Goal: Transaction & Acquisition: Purchase product/service

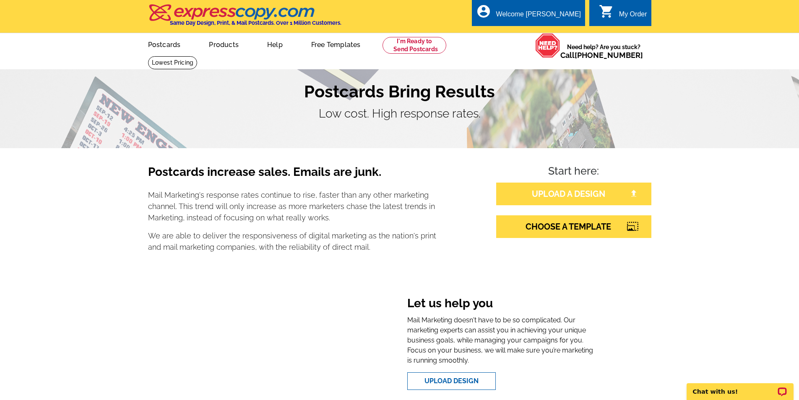
click at [603, 198] on link "UPLOAD A DESIGN" at bounding box center [573, 193] width 155 height 23
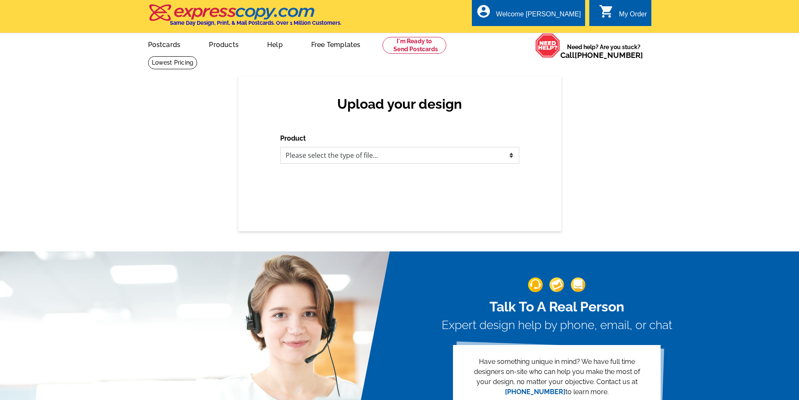
click at [430, 162] on select "Please select the type of file... Postcards Business Cards Letters and flyers G…" at bounding box center [399, 155] width 239 height 17
select select "1"
click at [280, 147] on select "Please select the type of file... Postcards Business Cards Letters and flyers G…" at bounding box center [399, 155] width 239 height 17
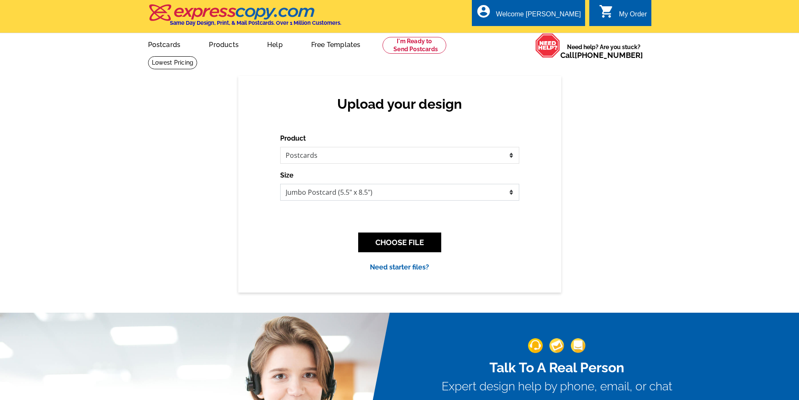
click at [367, 191] on select "Jumbo Postcard (5.5" x 8.5") Regular Postcard (4.25" x 5.6") Panoramic Postcard…" at bounding box center [399, 192] width 239 height 17
click at [633, 213] on div "Upload your design Product Please select the type of file... Postcards Business…" at bounding box center [399, 184] width 799 height 216
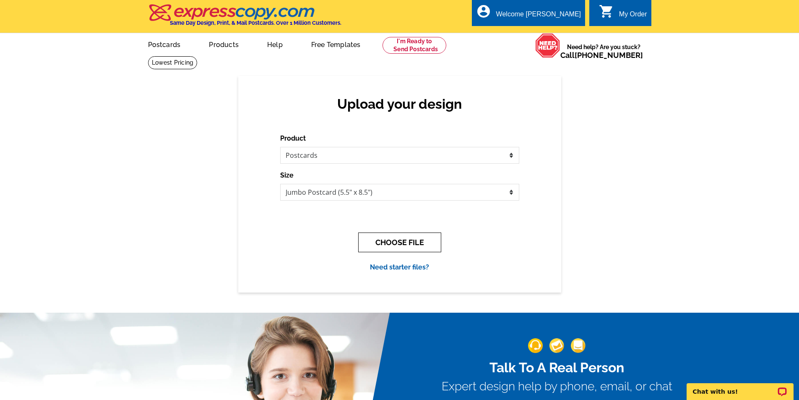
click at [404, 236] on button "CHOOSE FILE" at bounding box center [399, 242] width 83 height 20
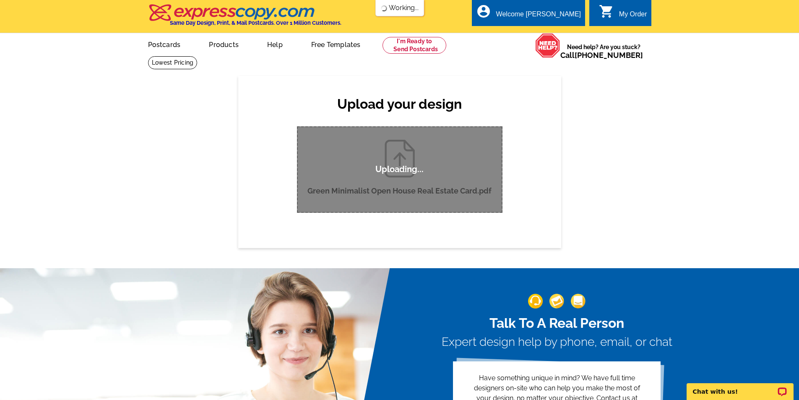
click at [628, 204] on div "Upload your design Product Please select the type of file... Postcards Business…" at bounding box center [399, 161] width 799 height 171
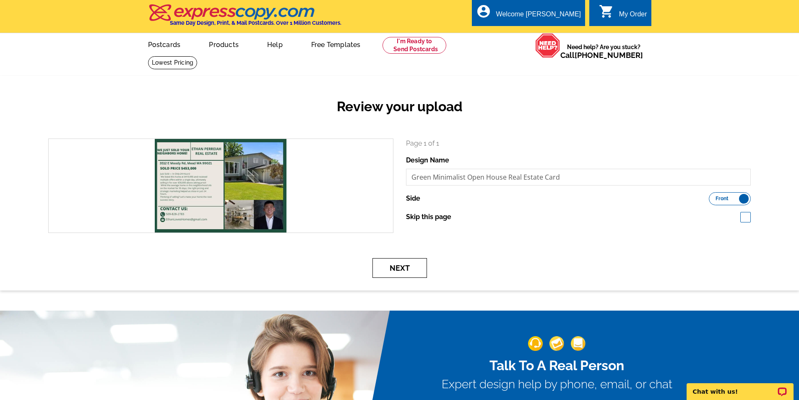
click at [405, 272] on button "Next" at bounding box center [399, 268] width 55 height 20
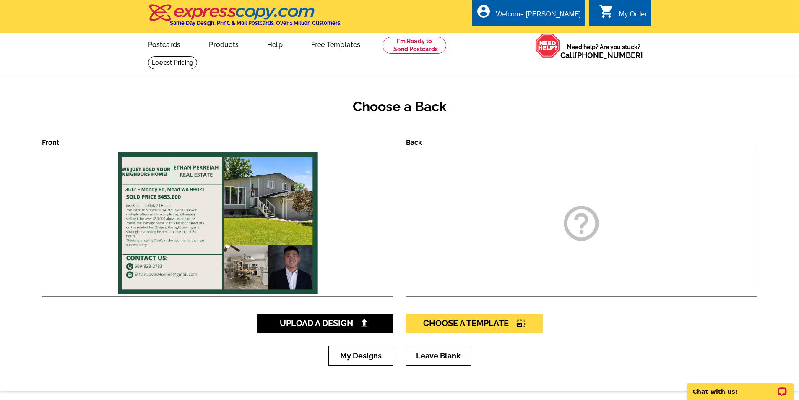
click at [489, 195] on div "help_outline" at bounding box center [581, 223] width 351 height 147
click at [436, 358] on link "Leave Blank" at bounding box center [438, 355] width 65 height 20
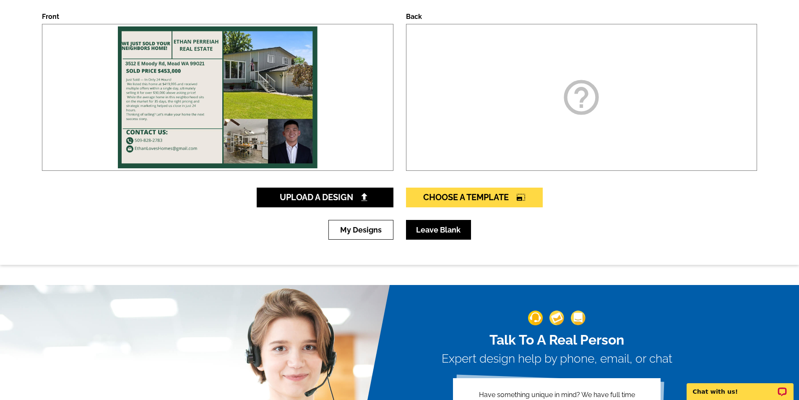
scroll to position [293, 0]
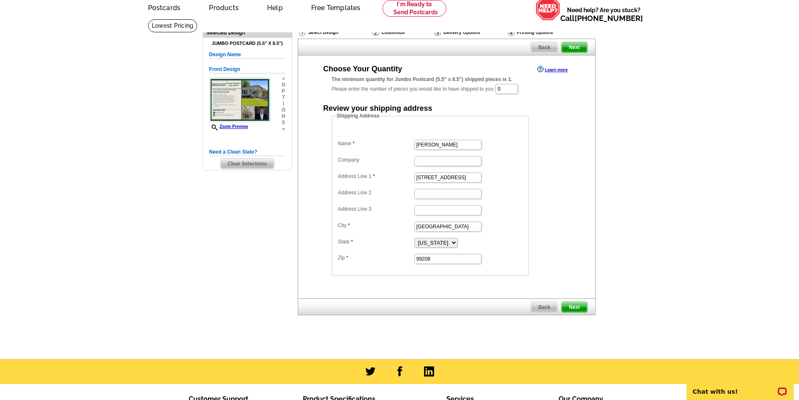
scroll to position [13, 0]
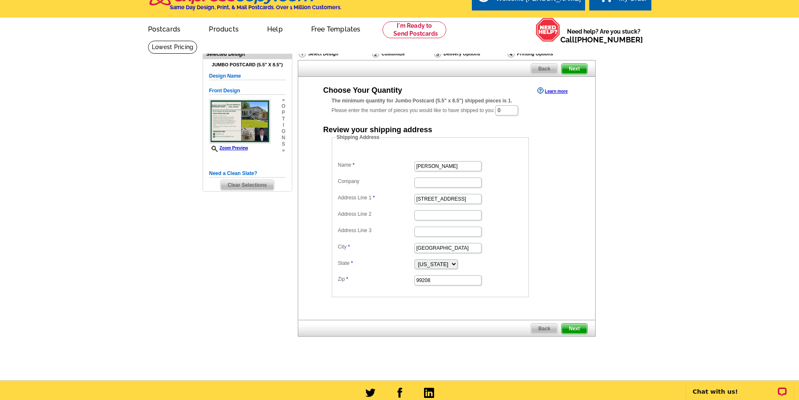
drag, startPoint x: 640, startPoint y: 317, endPoint x: 631, endPoint y: 289, distance: 29.4
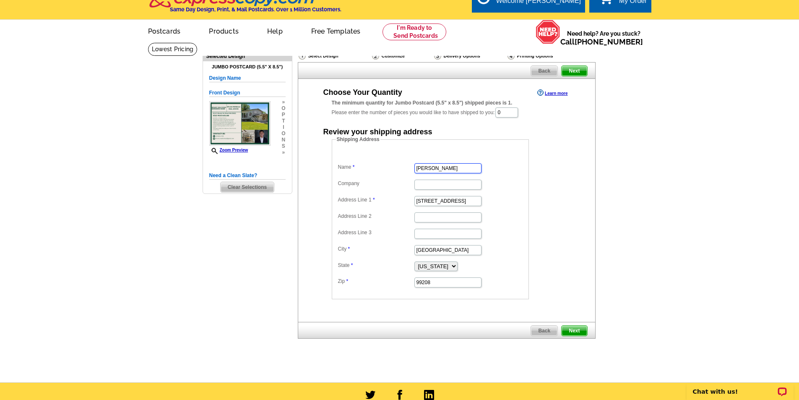
click at [467, 167] on input "Ethan Perreiah" at bounding box center [447, 168] width 67 height 10
type input "Ethan Perreiah"
click at [690, 205] on main "Need Help? call 800-260-5887, chat with support, or have our designers make som…" at bounding box center [399, 212] width 799 height 340
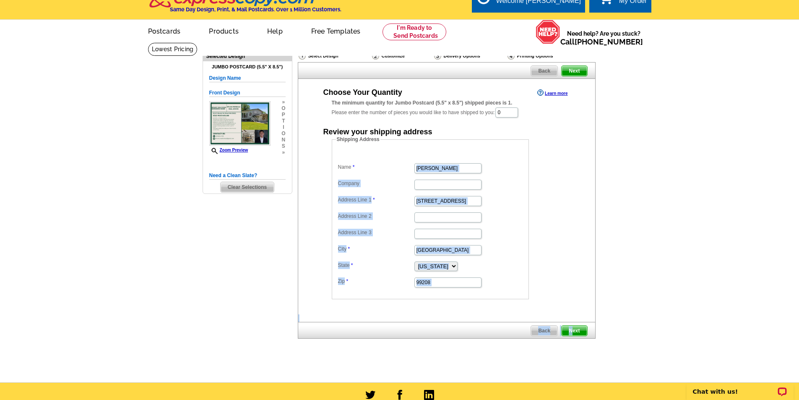
drag, startPoint x: 574, startPoint y: 328, endPoint x: 537, endPoint y: 103, distance: 228.0
click at [546, 145] on div "Back Next Choose Your Quantity Learn more The minimum quantity for Jumbo Postca…" at bounding box center [446, 200] width 297 height 276
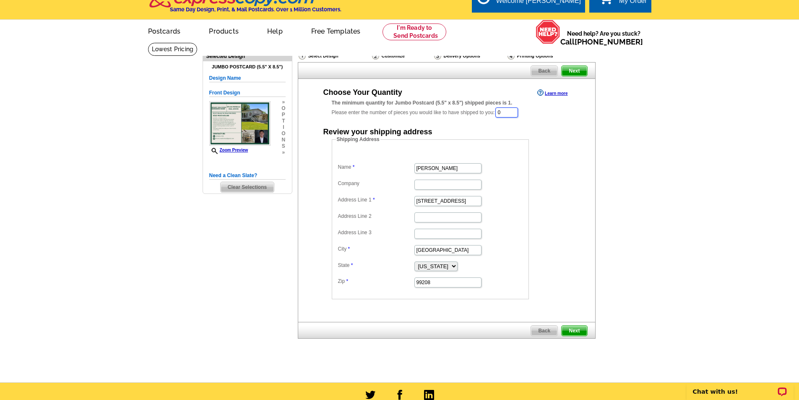
click at [518, 109] on input "0" at bounding box center [506, 112] width 23 height 10
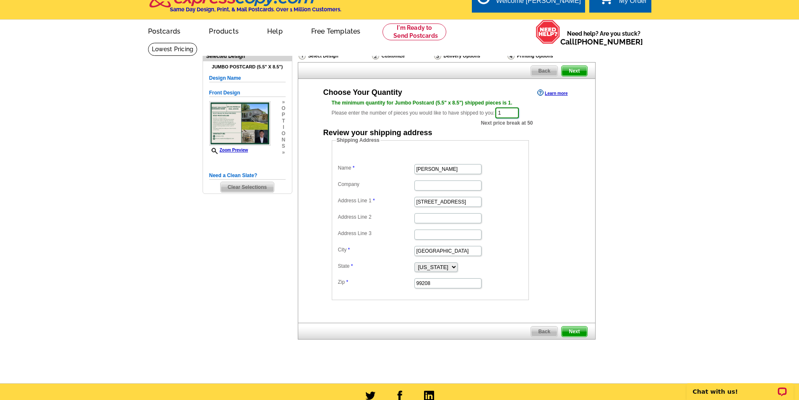
type input "1"
click at [590, 132] on div "Choose Your Quantity Learn more The minimum quantity for Jumbo Postcard (5.5" x…" at bounding box center [446, 193] width 297 height 213
drag, startPoint x: 523, startPoint y: 114, endPoint x: 441, endPoint y: 103, distance: 82.8
click at [440, 106] on div "The minimum quantity for Jumbo Postcard (5.5" x 8.5") shipped pieces is 1. Plea…" at bounding box center [447, 109] width 230 height 20
click at [597, 174] on div "Need Help? call [PHONE_NUMBER], chat with support, or have our designers make s…" at bounding box center [399, 208] width 402 height 333
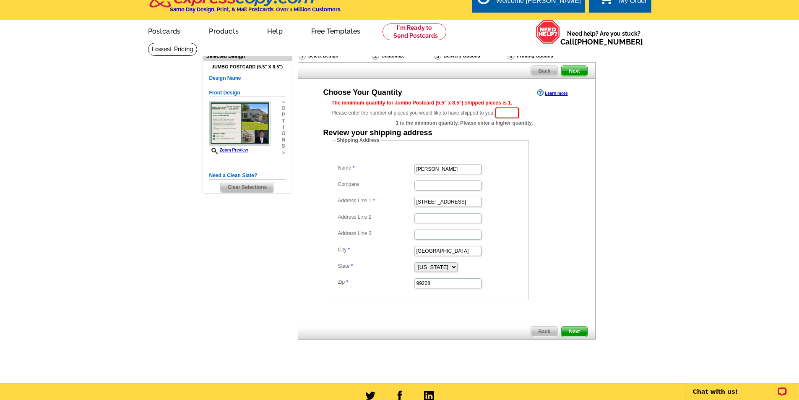
click at [585, 336] on span "Next" at bounding box center [573, 331] width 25 height 10
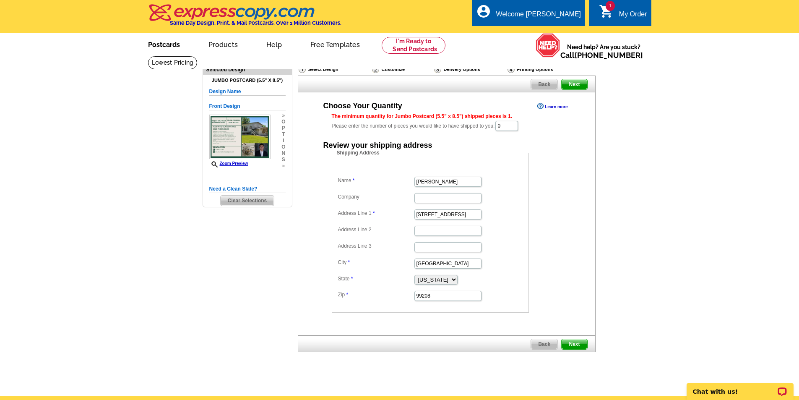
click at [179, 47] on link "Postcards" at bounding box center [164, 44] width 59 height 20
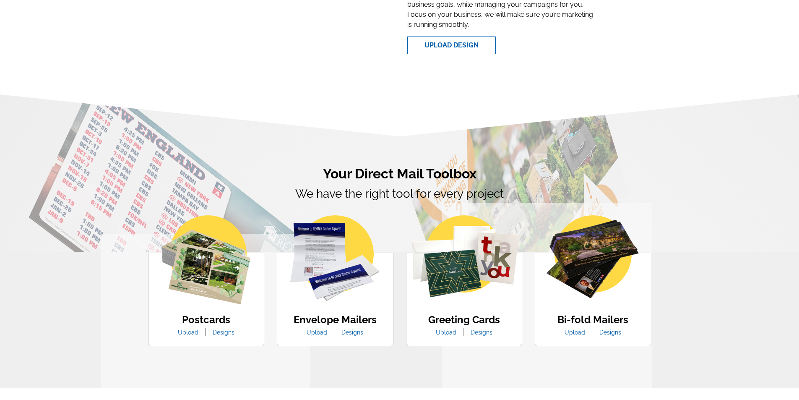
scroll to position [336, 0]
drag, startPoint x: 422, startPoint y: 183, endPoint x: 337, endPoint y: 187, distance: 85.6
drag, startPoint x: 337, startPoint y: 187, endPoint x: 299, endPoint y: 167, distance: 42.9
click at [296, 166] on h2 "Your Direct Mail Toolbox" at bounding box center [399, 173] width 503 height 16
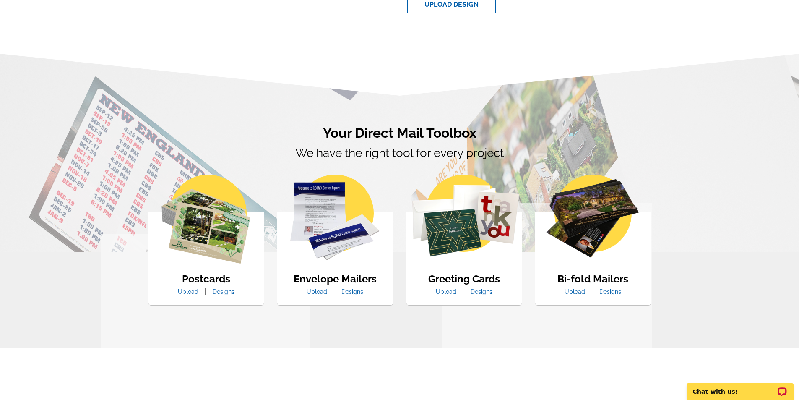
drag, startPoint x: 277, startPoint y: 293, endPoint x: 265, endPoint y: 323, distance: 32.5
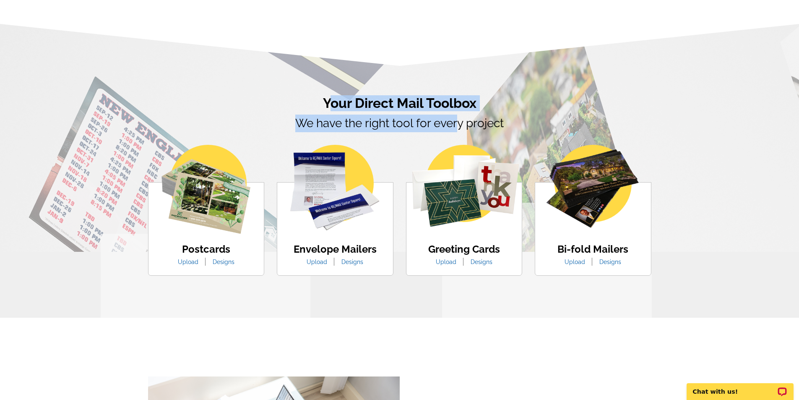
drag, startPoint x: 459, startPoint y: 127, endPoint x: 322, endPoint y: 91, distance: 141.4
click at [324, 91] on section "Your Direct Mail Toolbox We have the right tool for every project Postcards Upl…" at bounding box center [399, 190] width 799 height 256
click at [321, 92] on section "Your Direct Mail Toolbox We have the right tool for every project Postcards Upl…" at bounding box center [399, 190] width 799 height 256
drag, startPoint x: 487, startPoint y: 125, endPoint x: 582, endPoint y: 136, distance: 95.4
click at [582, 136] on section "Your Direct Mail Toolbox We have the right tool for every project Postcards Upl…" at bounding box center [399, 190] width 799 height 256
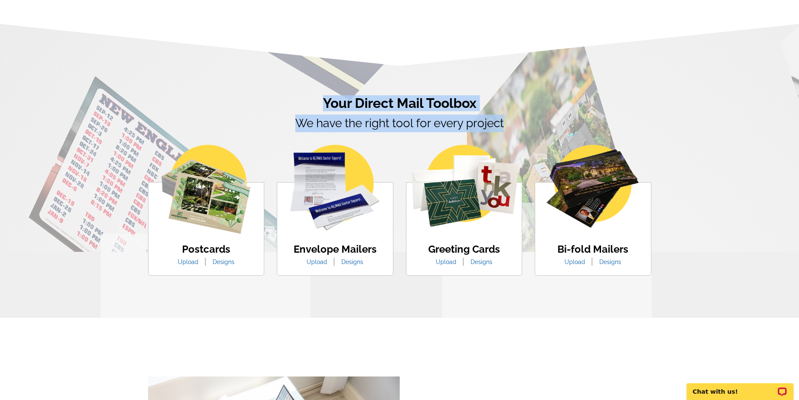
click at [582, 136] on p "We have the right tool for every project" at bounding box center [399, 134] width 503 height 41
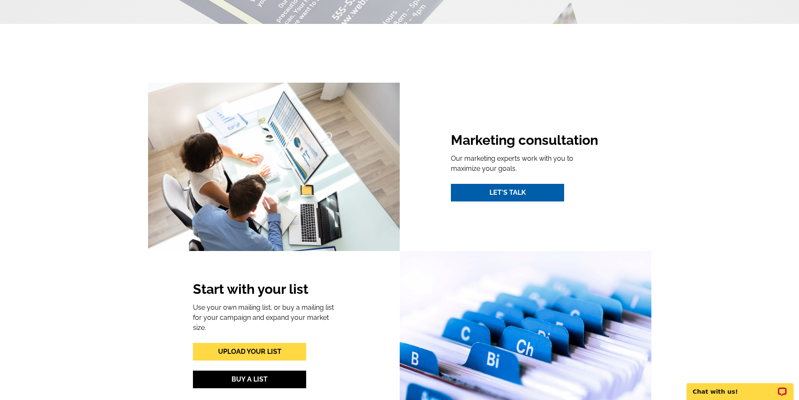
scroll to position [909, 0]
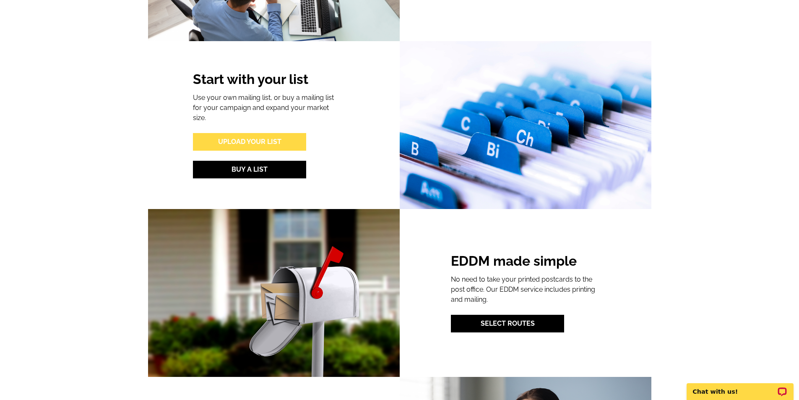
click at [291, 138] on link "Upload Your List" at bounding box center [249, 142] width 113 height 18
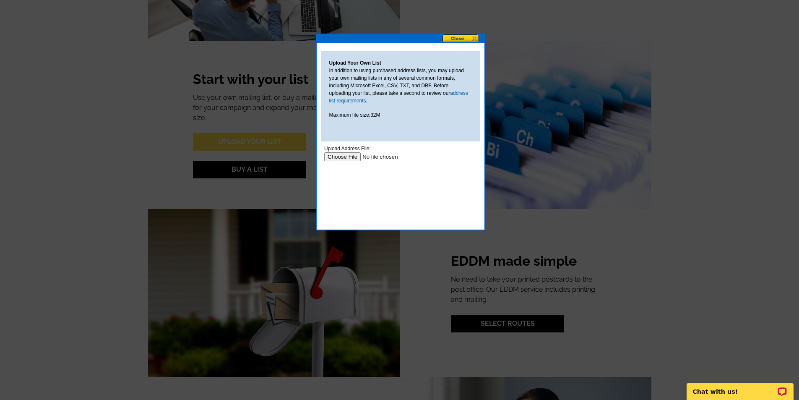
scroll to position [0, 0]
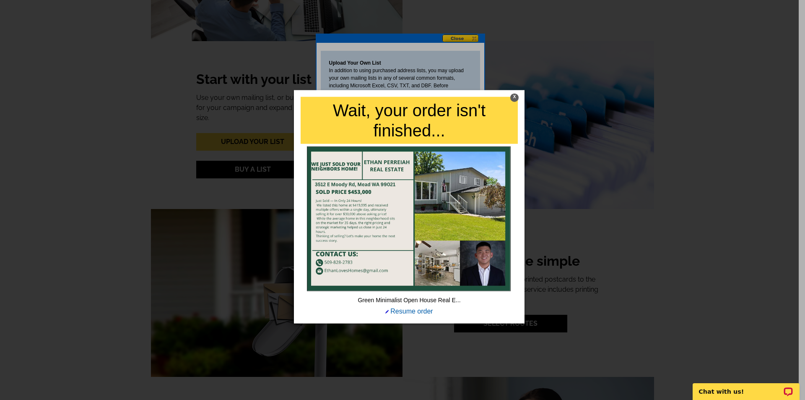
click at [514, 97] on div "X" at bounding box center [514, 97] width 8 height 8
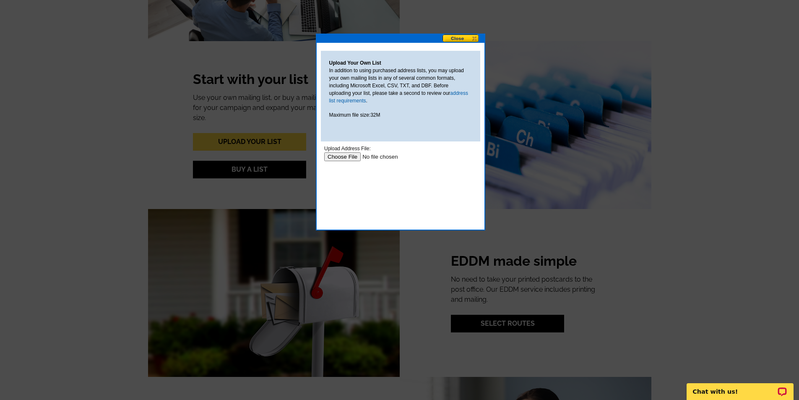
click at [356, 158] on input "file" at bounding box center [377, 156] width 106 height 9
click at [423, 160] on input "file" at bounding box center [377, 156] width 106 height 9
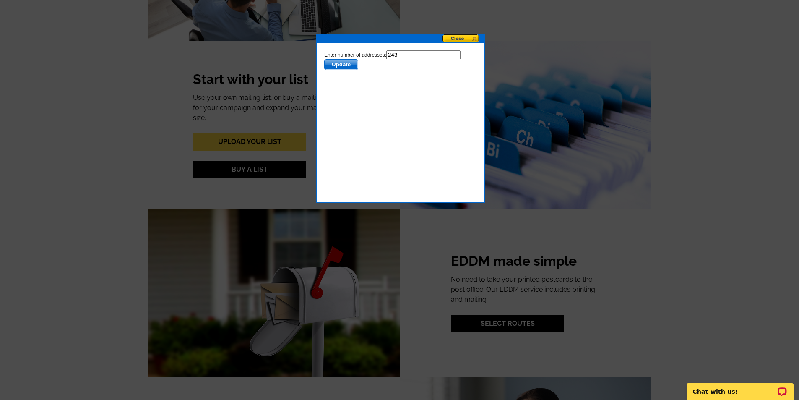
click at [339, 68] on span "Update" at bounding box center [340, 65] width 33 height 10
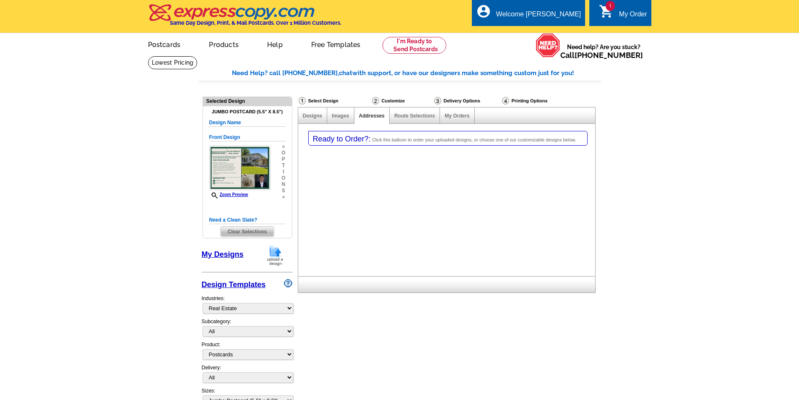
select select "785"
select select "1"
select select "2"
select select "back"
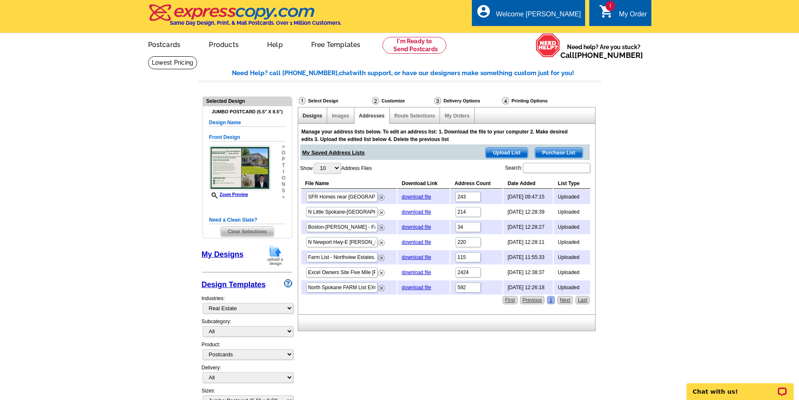
click at [311, 118] on link "Designs" at bounding box center [313, 116] width 20 height 6
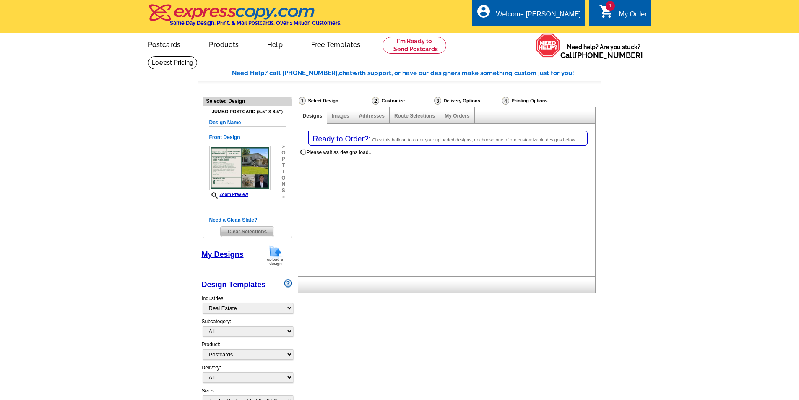
select select "785"
select select "1"
select select "2"
select select "back"
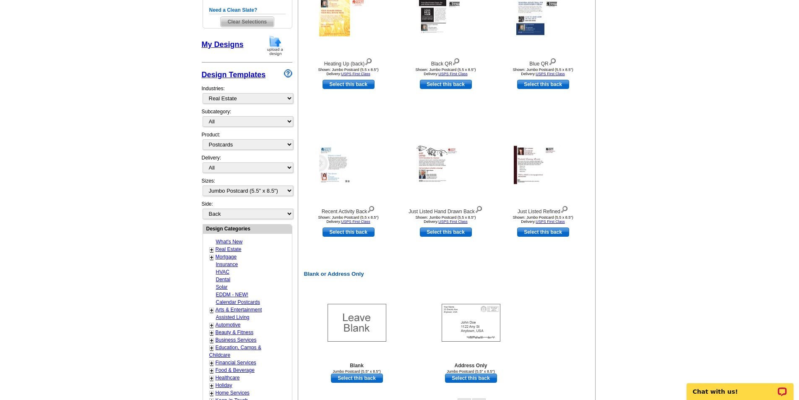
scroll to position [377, 0]
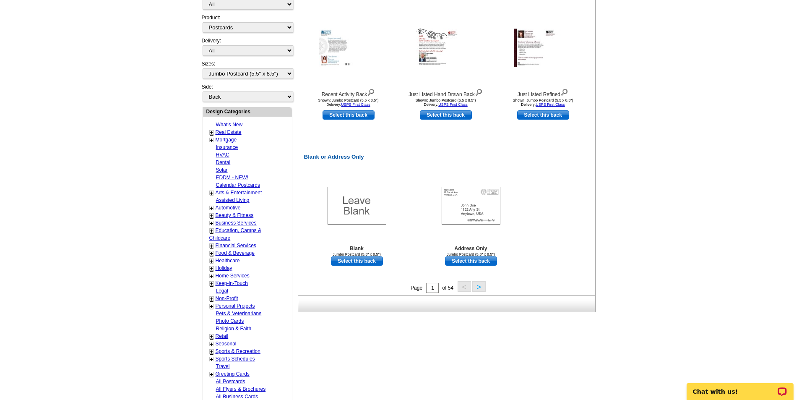
drag, startPoint x: 495, startPoint y: 308, endPoint x: 455, endPoint y: 276, distance: 51.1
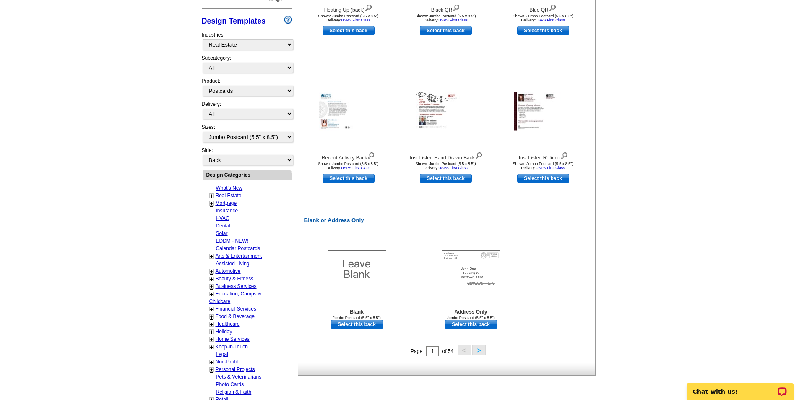
scroll to position [0, 0]
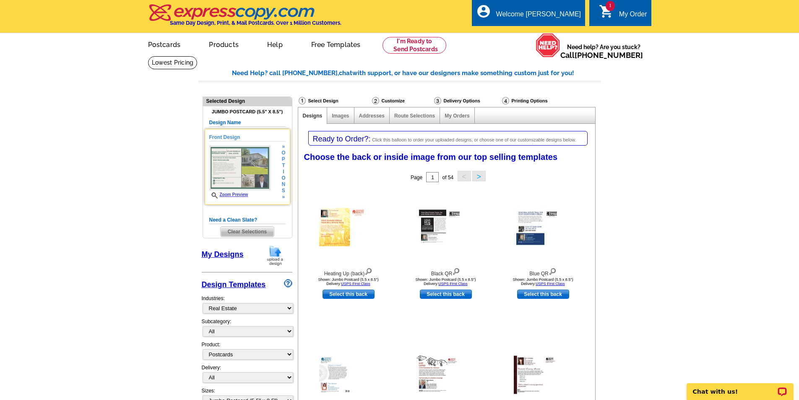
drag, startPoint x: 444, startPoint y: 269, endPoint x: 218, endPoint y: 156, distance: 251.8
click at [245, 176] on img at bounding box center [240, 167] width 62 height 44
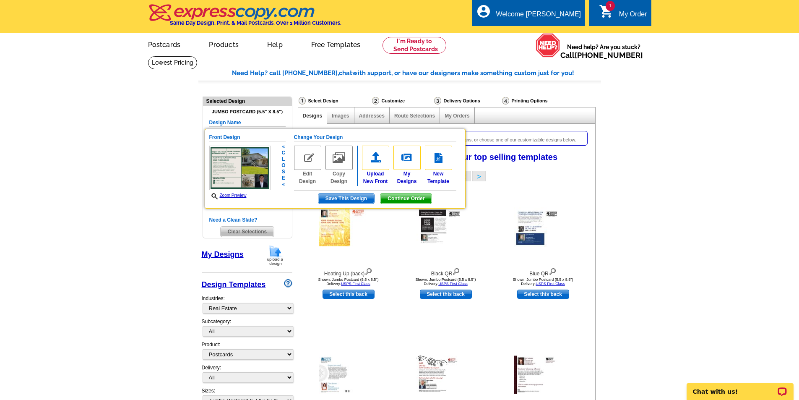
click at [397, 197] on span "Continue Order" at bounding box center [405, 198] width 51 height 10
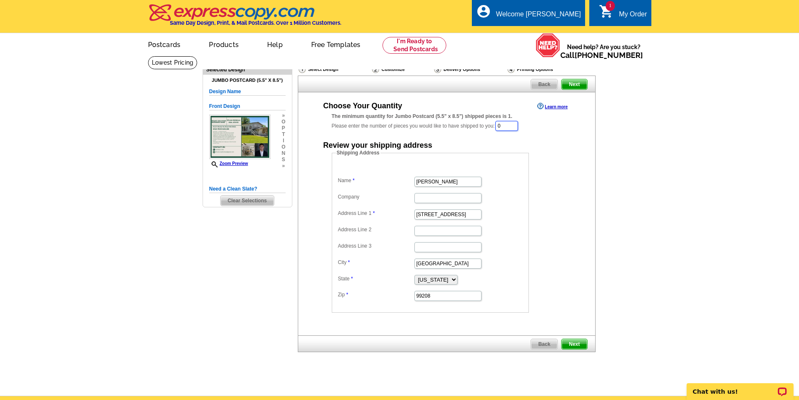
drag, startPoint x: 512, startPoint y: 129, endPoint x: 471, endPoint y: 128, distance: 41.1
click at [471, 128] on div "The minimum quantity for Jumbo Postcard (5.5" x 8.5") shipped pieces is 1. Plea…" at bounding box center [447, 121] width 230 height 19
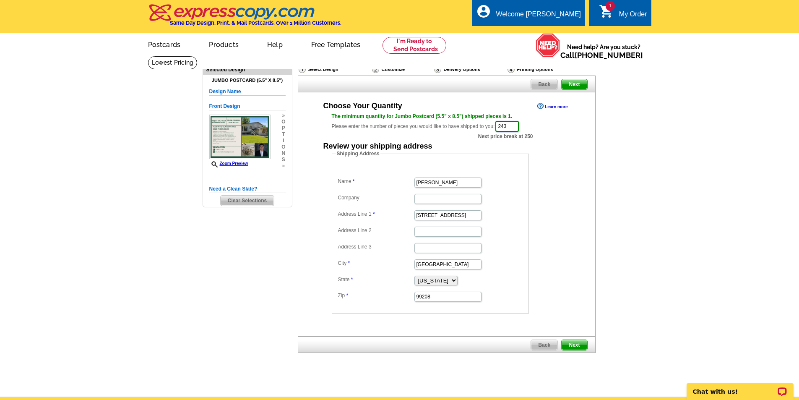
type input "243"
click at [552, 192] on dd "Shipping Address Name Ethan Perreiah Company Address Line 1 1817 W Braeden Ln A…" at bounding box center [443, 232] width 223 height 164
click at [582, 348] on span "Next" at bounding box center [573, 345] width 25 height 10
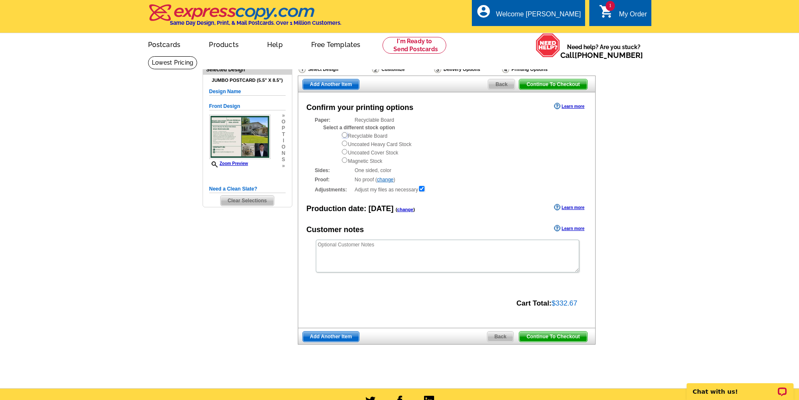
click at [342, 137] on input "radio" at bounding box center [344, 134] width 5 height 5
radio input "true"
click at [545, 88] on span "Continue To Checkout" at bounding box center [553, 84] width 68 height 10
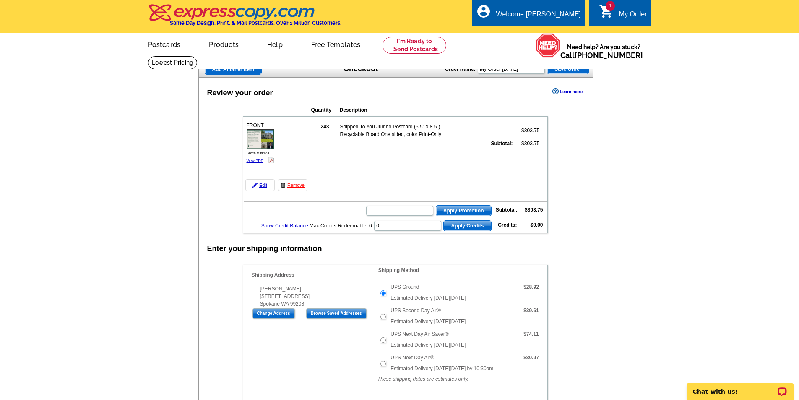
click at [616, 15] on link "1 shopping_cart My Order" at bounding box center [623, 14] width 48 height 10
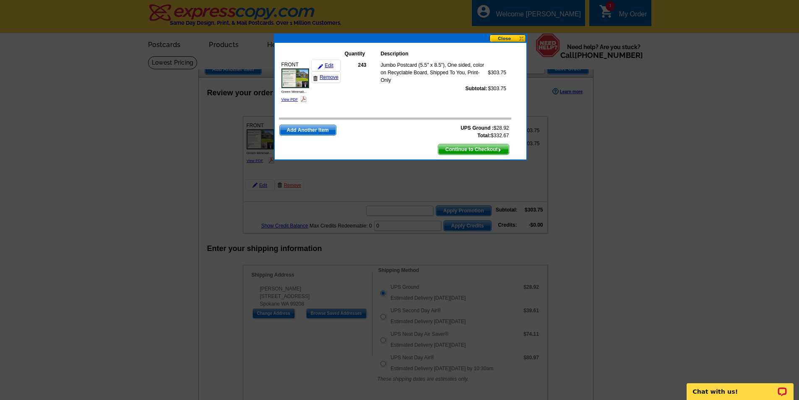
click at [512, 38] on button at bounding box center [507, 38] width 37 height 8
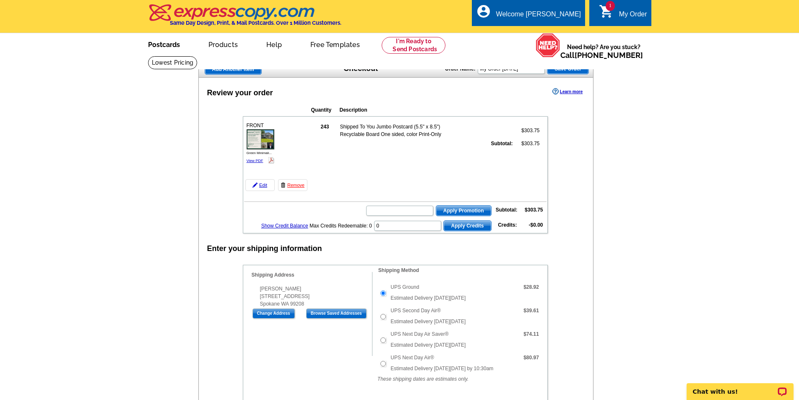
click at [171, 48] on link "Postcards" at bounding box center [164, 44] width 59 height 20
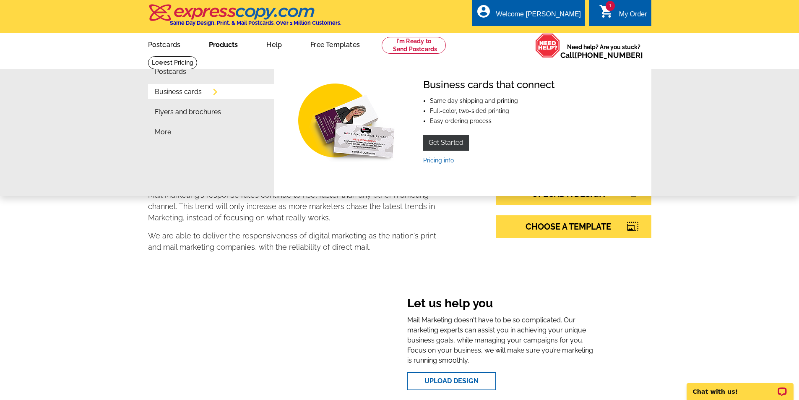
click at [228, 47] on link "Products" at bounding box center [223, 44] width 56 height 20
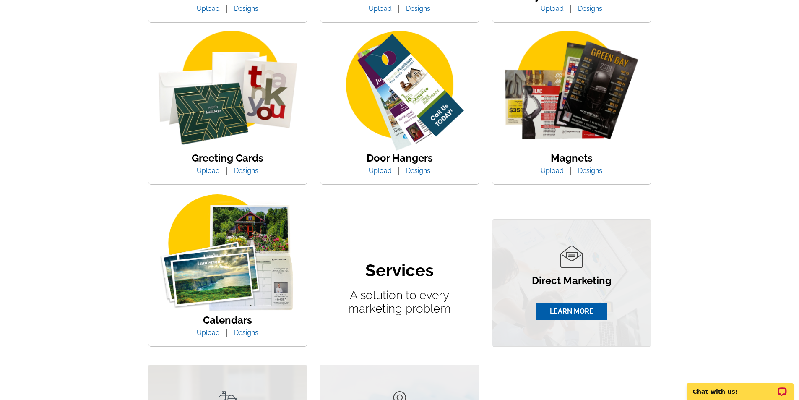
scroll to position [377, 0]
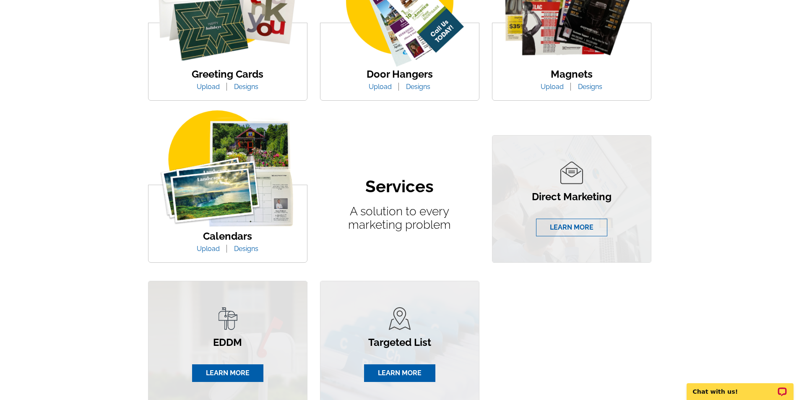
click at [557, 235] on link "LEARN MORE" at bounding box center [571, 227] width 71 height 18
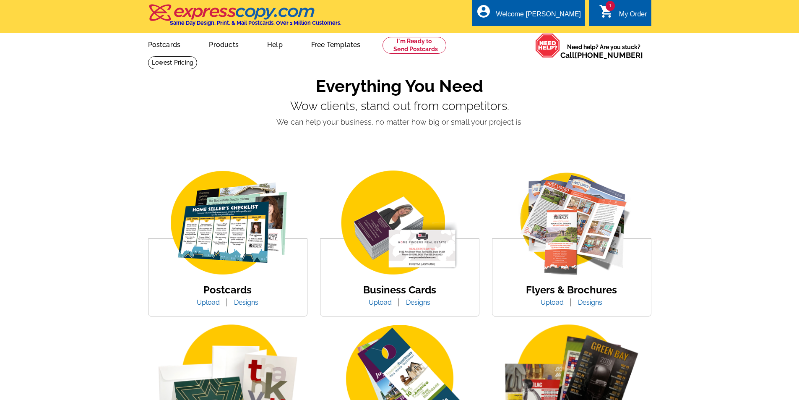
scroll to position [504, 0]
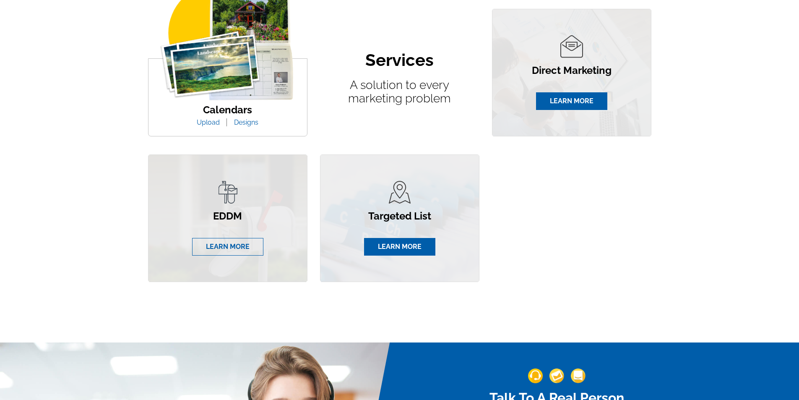
click at [214, 239] on link "LEARN MORE" at bounding box center [227, 247] width 71 height 18
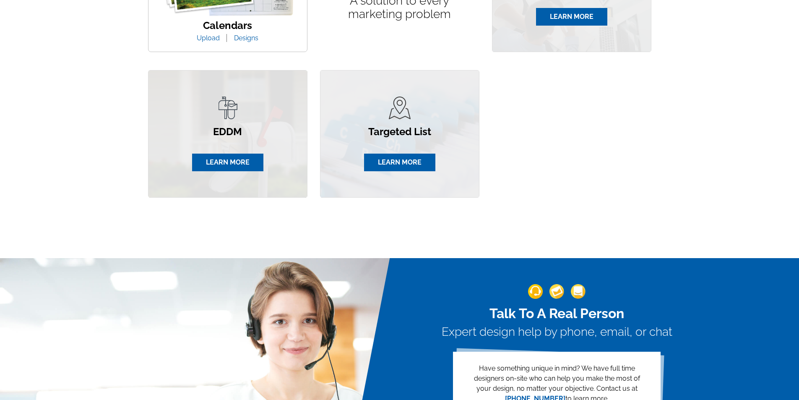
scroll to position [588, 0]
click at [401, 165] on link "LEARN MORE" at bounding box center [399, 162] width 71 height 18
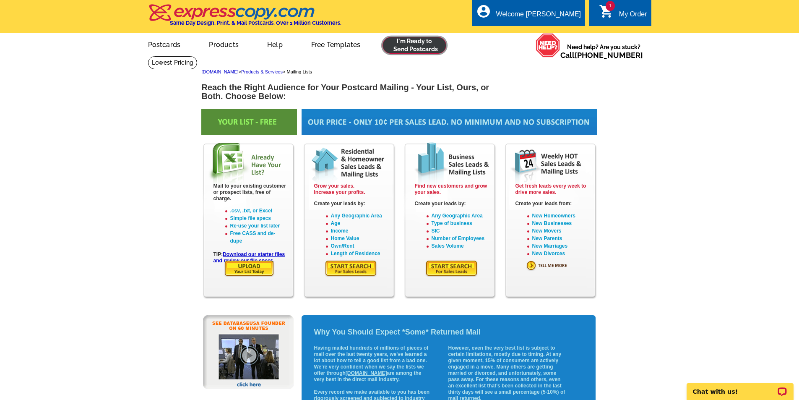
click at [427, 44] on link at bounding box center [414, 45] width 64 height 17
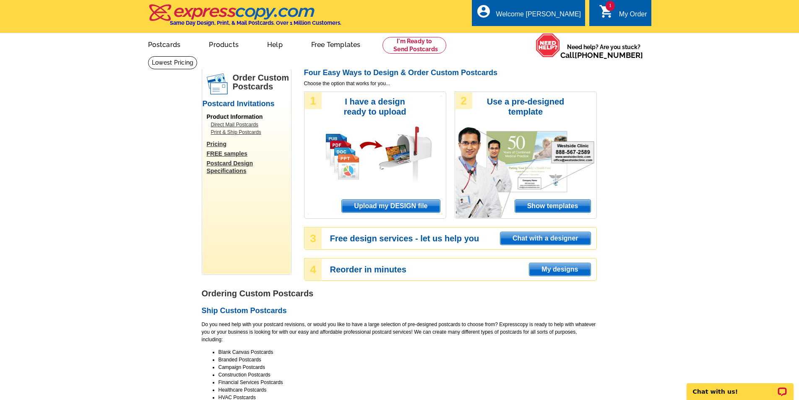
drag, startPoint x: 427, startPoint y: 305, endPoint x: 438, endPoint y: 316, distance: 15.4
click at [439, 315] on h2 "Ship Custom Postcards" at bounding box center [399, 310] width 395 height 9
drag, startPoint x: 379, startPoint y: 164, endPoint x: 363, endPoint y: 138, distance: 29.8
click at [241, 125] on link "Direct Mail Postcards" at bounding box center [248, 125] width 75 height 8
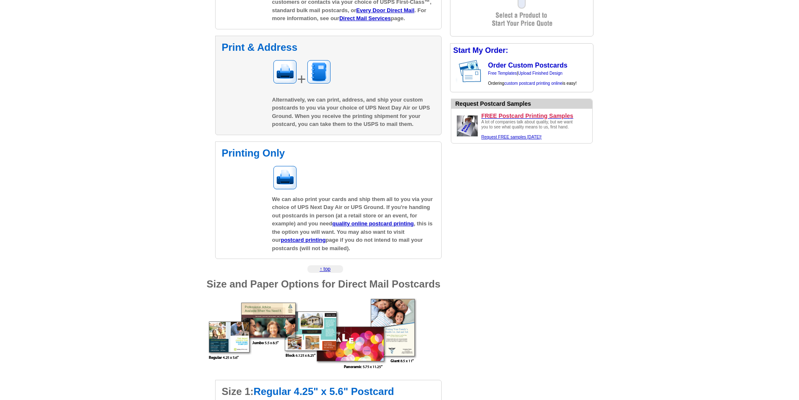
drag, startPoint x: 480, startPoint y: 291, endPoint x: 438, endPoint y: 199, distance: 100.4
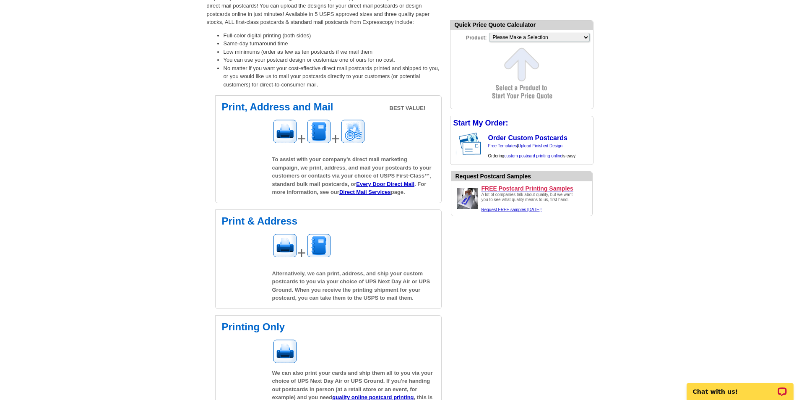
drag, startPoint x: 480, startPoint y: 301, endPoint x: 463, endPoint y: 272, distance: 33.8
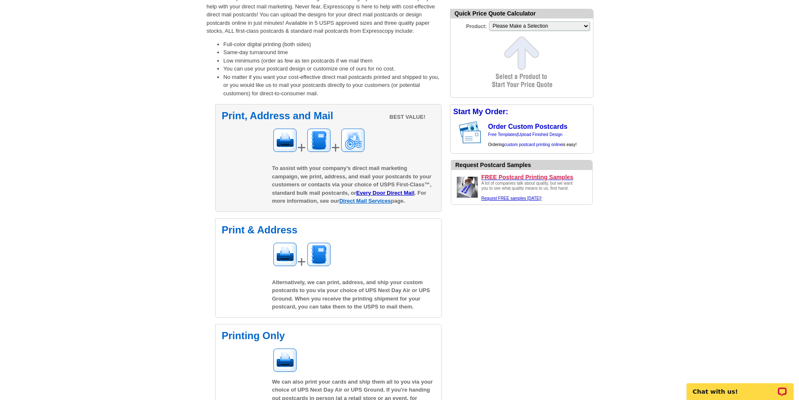
click at [375, 200] on link "Direct Mail Services" at bounding box center [365, 200] width 52 height 6
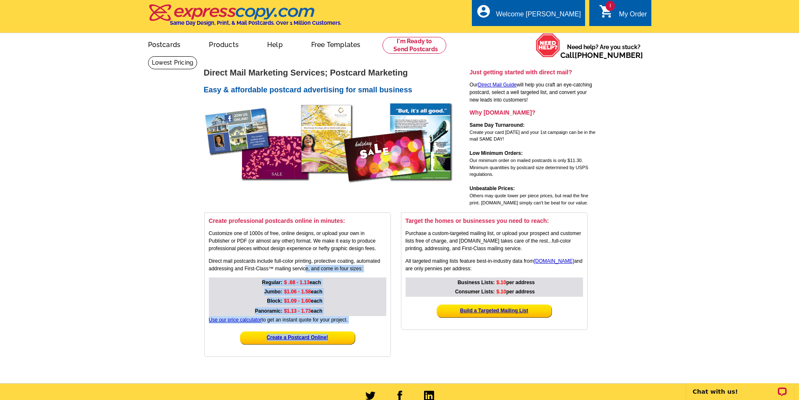
drag, startPoint x: 358, startPoint y: 325, endPoint x: 305, endPoint y: 268, distance: 77.4
click at [305, 268] on div "Create professional postcards online in minutes: Customize one of 1000s of free…" at bounding box center [297, 284] width 187 height 144
click at [306, 268] on p "Direct mail postcards include full-color printing, protective coating, automate…" at bounding box center [297, 264] width 177 height 15
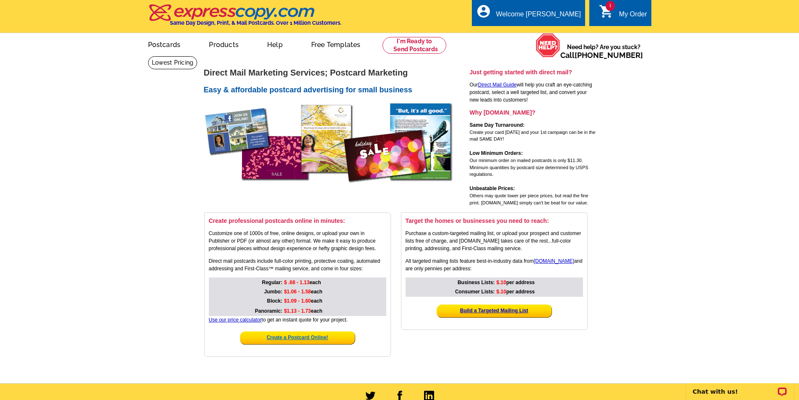
click at [305, 335] on strong "Create a Postcard Online!" at bounding box center [298, 337] width 62 height 6
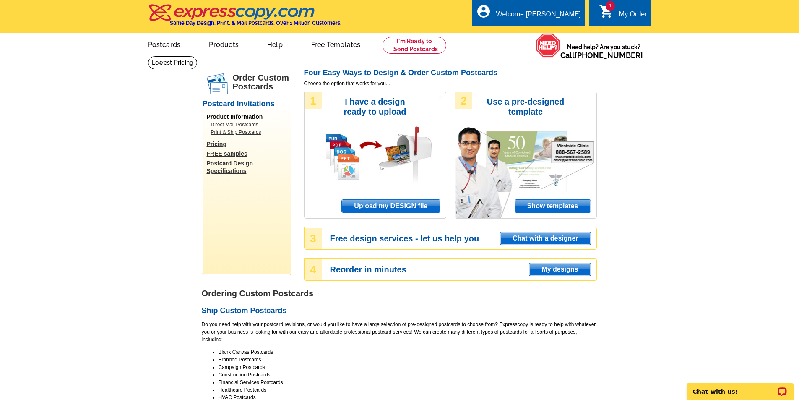
click at [425, 205] on span "Upload my DESIGN file" at bounding box center [391, 206] width 98 height 13
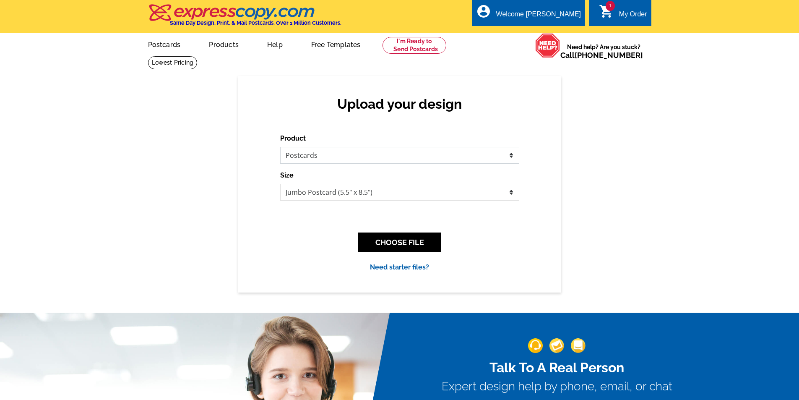
click at [366, 161] on select "Please select the type of file... Postcards Business Cards Letters and flyers G…" at bounding box center [399, 155] width 239 height 17
drag, startPoint x: 618, startPoint y: 212, endPoint x: 531, endPoint y: 215, distance: 87.3
click at [617, 212] on div "Upload your design Product Please select the type of file... Postcards Business…" at bounding box center [399, 184] width 799 height 216
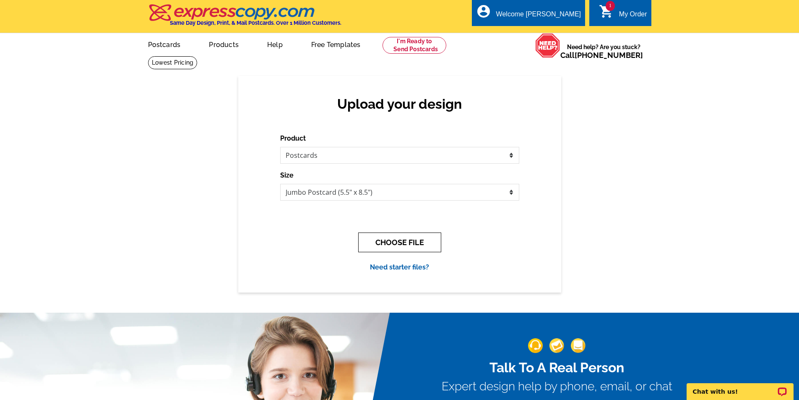
click at [410, 247] on button "CHOOSE FILE" at bounding box center [399, 242] width 83 height 20
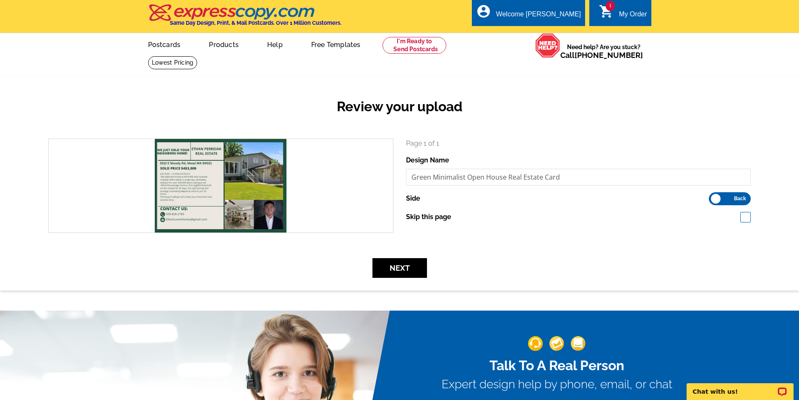
click at [683, 251] on form "search Page 1 of 1 Design Name Green Minimalist Open House Real Estate Card Sid…" at bounding box center [399, 207] width 715 height 139
click at [411, 264] on button "Next" at bounding box center [399, 268] width 55 height 20
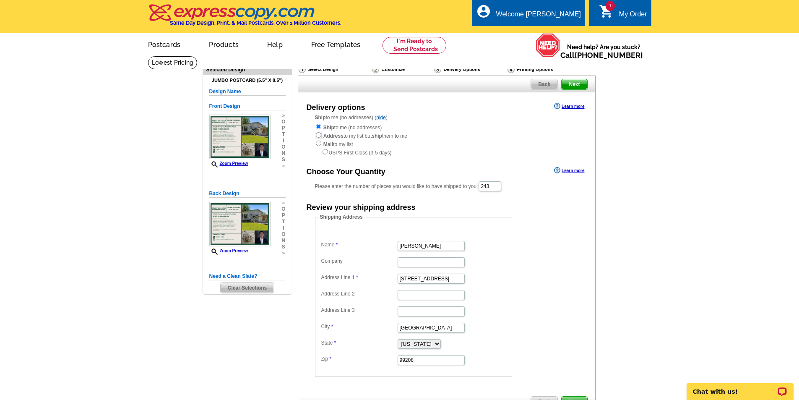
click at [319, 137] on input "radio" at bounding box center [318, 134] width 5 height 5
radio input "true"
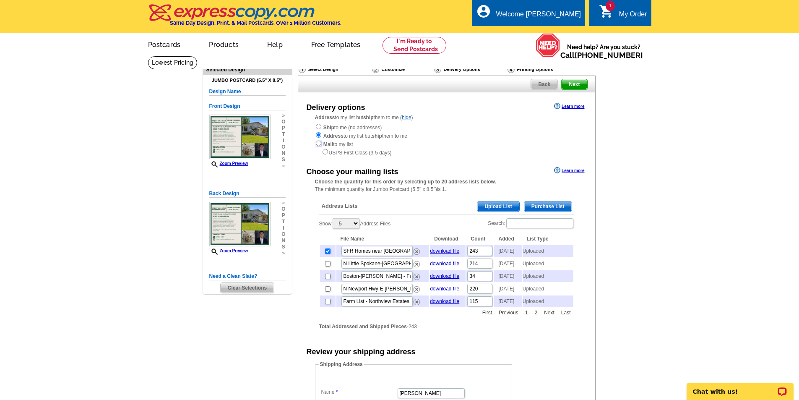
click at [319, 144] on input "radio" at bounding box center [318, 142] width 5 height 5
radio input "true"
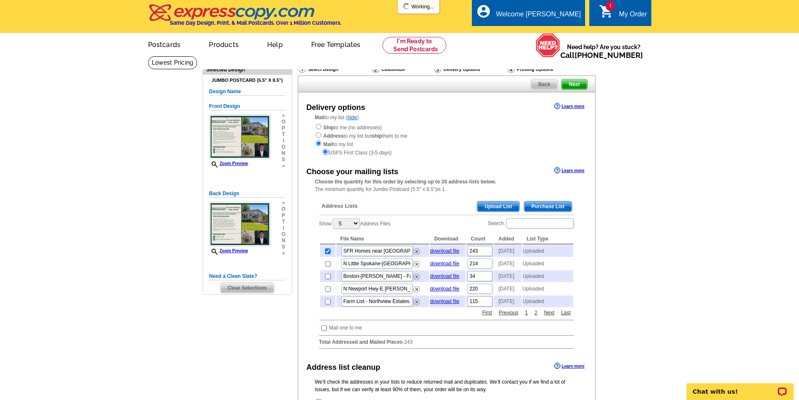
click at [325, 153] on input "radio" at bounding box center [324, 151] width 5 height 5
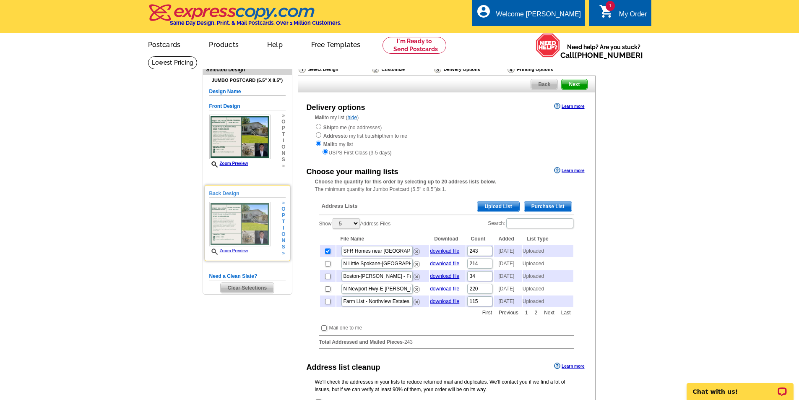
click at [243, 240] on img at bounding box center [240, 224] width 62 height 44
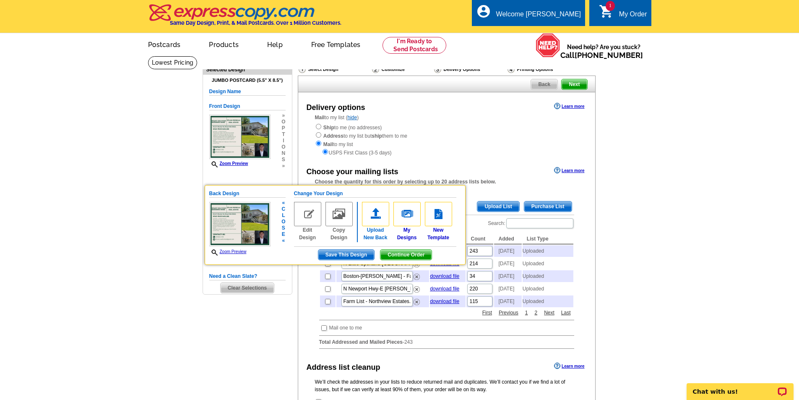
click at [377, 232] on link "Upload New Back" at bounding box center [375, 221] width 27 height 39
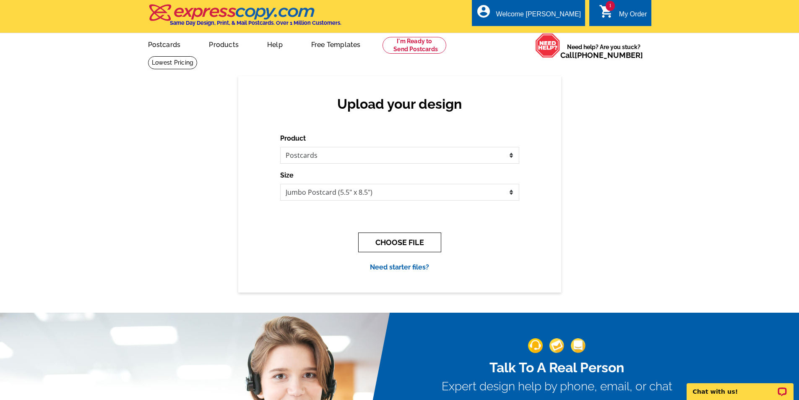
click at [400, 244] on button "CHOOSE FILE" at bounding box center [399, 242] width 83 height 20
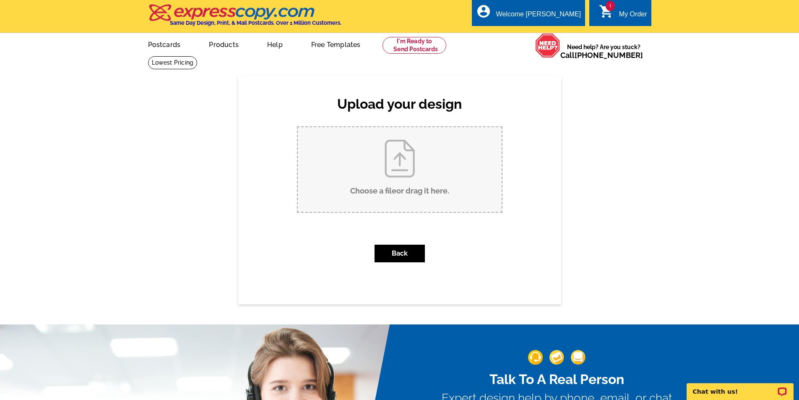
click at [421, 200] on input "Choose a file or drag it here ." at bounding box center [400, 169] width 204 height 85
click at [407, 254] on button "Back" at bounding box center [399, 253] width 50 height 18
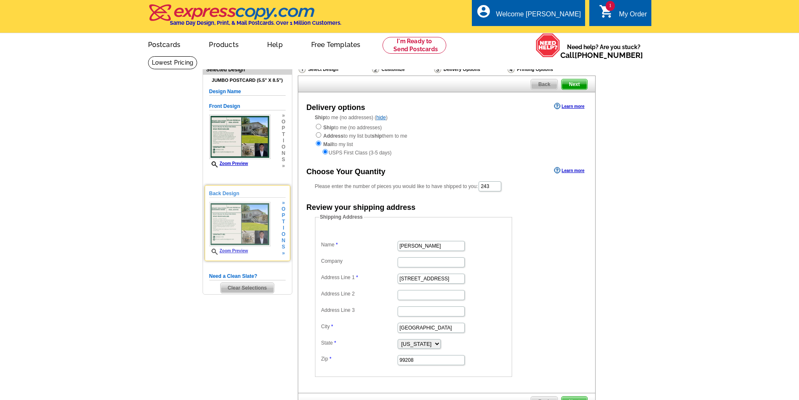
click at [248, 242] on img at bounding box center [240, 224] width 62 height 44
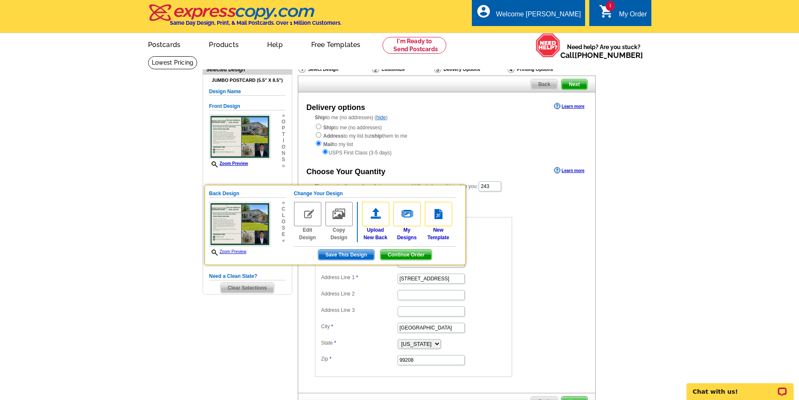
click at [538, 226] on form "Shipping Address Name Ethan Perreiah Company Address Line 1 1817 W Braeden Ln A…" at bounding box center [446, 295] width 263 height 164
click at [411, 255] on span "Continue Order" at bounding box center [405, 254] width 51 height 10
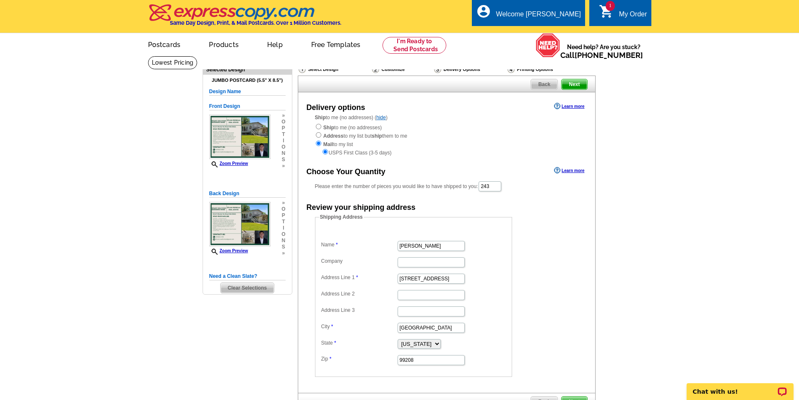
scroll to position [84, 0]
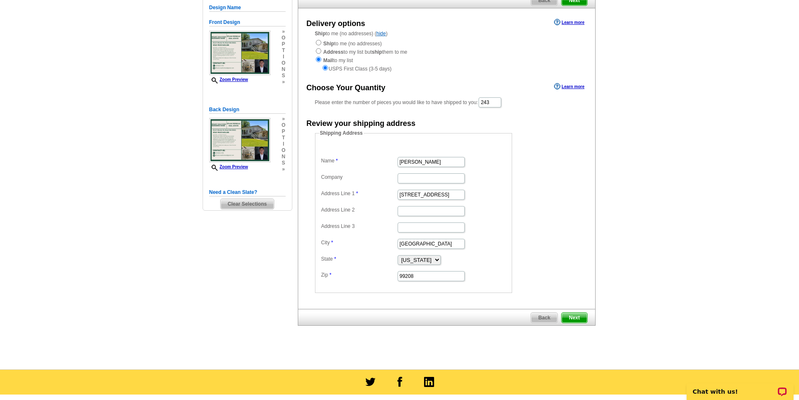
click at [574, 317] on span "Next" at bounding box center [573, 317] width 25 height 10
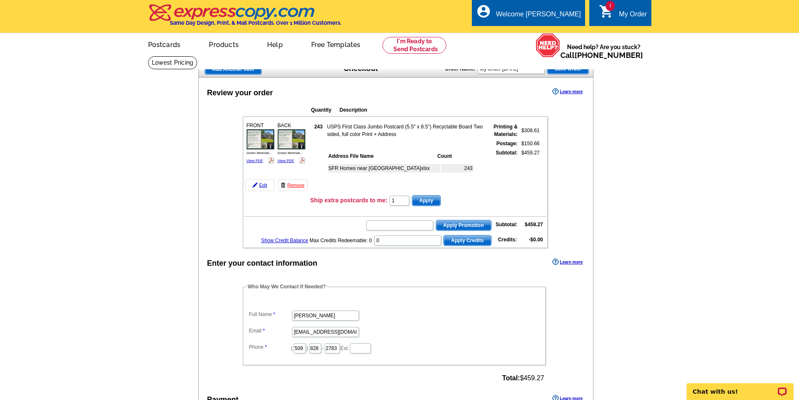
type input "1"
click at [671, 188] on main "Add Another Item Checkout Order Name: My Order [DATE] Save Order Review your or…" at bounding box center [399, 319] width 799 height 527
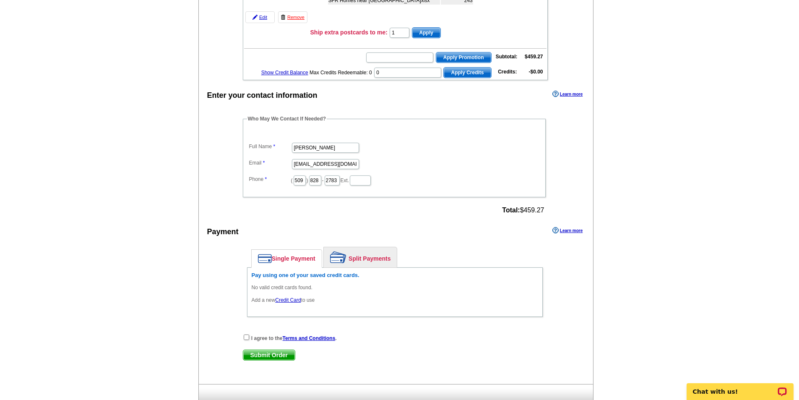
scroll to position [210, 0]
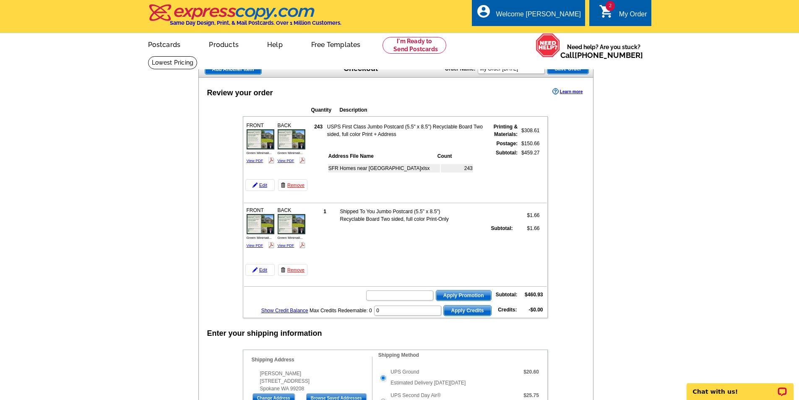
click at [428, 291] on form "Apply Promotion" at bounding box center [428, 295] width 126 height 12
click at [422, 293] on input "text" at bounding box center [399, 295] width 67 height 10
type input "SMS40"
click at [457, 290] on td "SMS40 Apply Promotion Subtotal: $460.93" at bounding box center [395, 294] width 302 height 14
click at [458, 294] on span "Apply Promotion" at bounding box center [463, 295] width 55 height 10
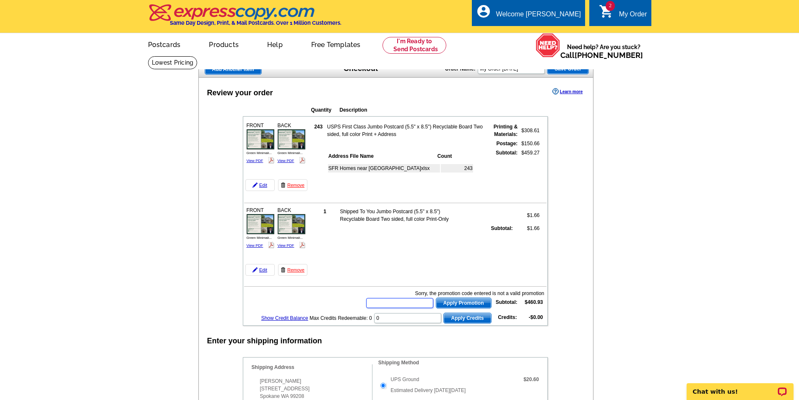
click at [421, 303] on input "text" at bounding box center [399, 303] width 67 height 10
type input "S"
type input "SMS200bc"
click at [447, 300] on span "Apply Promotion" at bounding box center [463, 303] width 55 height 10
click at [410, 304] on input "text" at bounding box center [399, 303] width 67 height 10
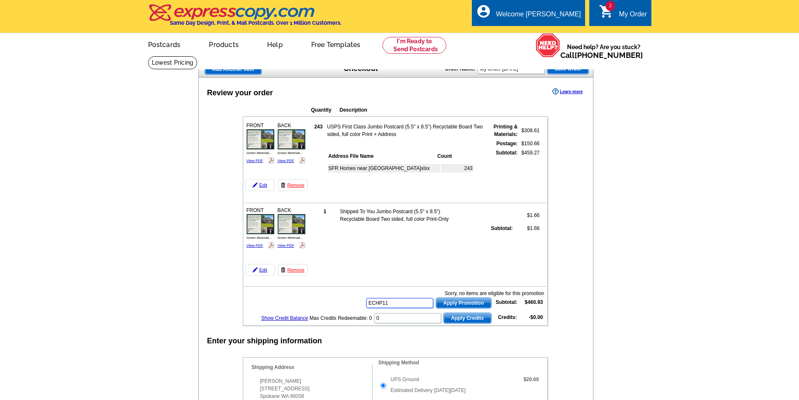
type input "ECHP11"
click at [443, 303] on span "Apply Promotion" at bounding box center [463, 303] width 55 height 10
click at [410, 305] on input "text" at bounding box center [399, 303] width 67 height 10
click at [420, 305] on input "text" at bounding box center [399, 303] width 67 height 10
type input "BHHS13T"
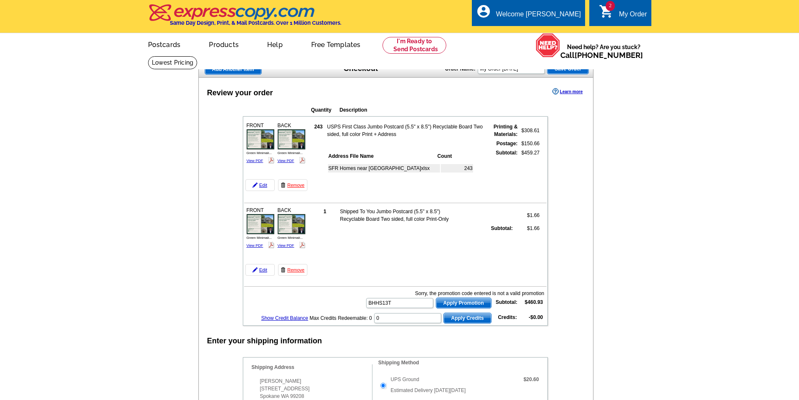
click at [456, 301] on span "Apply Promotion" at bounding box center [463, 303] width 55 height 10
click at [422, 307] on input "text" at bounding box center [399, 303] width 67 height 10
type input "PMUSA50"
click at [476, 301] on span "Apply Promotion" at bounding box center [463, 303] width 55 height 10
click at [410, 306] on input "text" at bounding box center [399, 303] width 67 height 10
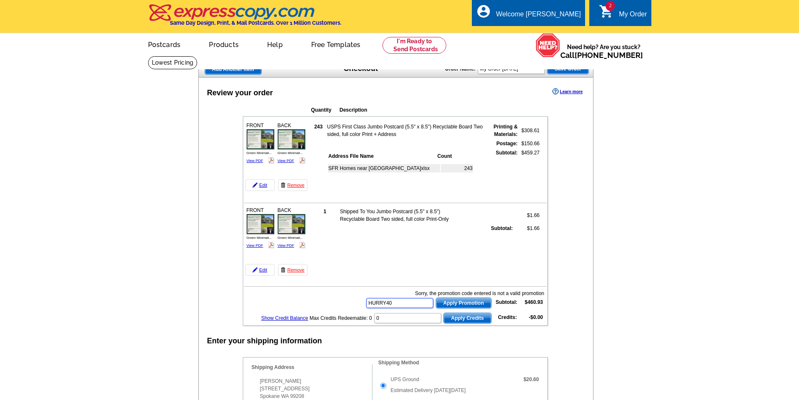
type input "HURRY40"
click at [451, 303] on span "Apply Promotion" at bounding box center [463, 303] width 55 height 10
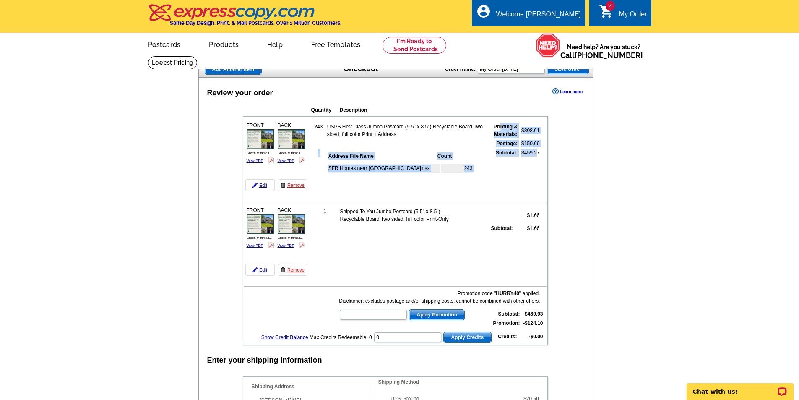
drag, startPoint x: 536, startPoint y: 156, endPoint x: 501, endPoint y: 125, distance: 47.5
click at [501, 125] on tbody "243 USPS First Class Jumbo Postcard (5.5" x 8.5") Recyclable Board Two sided, f…" at bounding box center [425, 157] width 229 height 70
click at [501, 124] on td "Printing & Materials:" at bounding box center [502, 130] width 32 height 16
drag, startPoint x: 501, startPoint y: 123, endPoint x: 518, endPoint y: 171, distance: 51.3
click at [518, 171] on table "243 USPS First Class Jumbo Postcard (5.5" x 8.5") Recyclable Board Two sided, f…" at bounding box center [425, 157] width 231 height 71
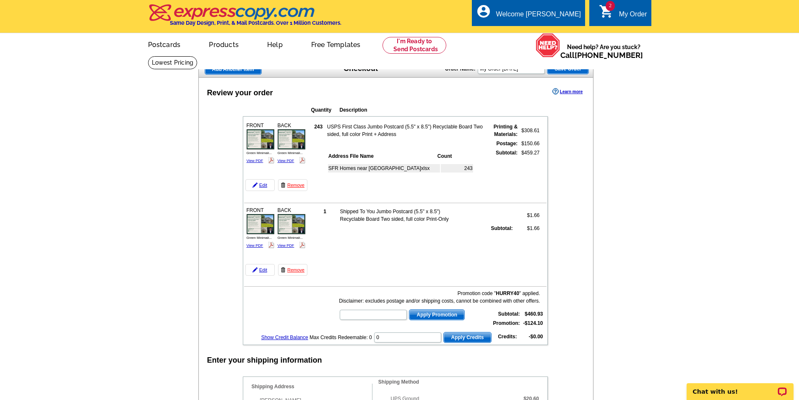
click at [536, 156] on td "$459.27" at bounding box center [529, 170] width 21 height 44
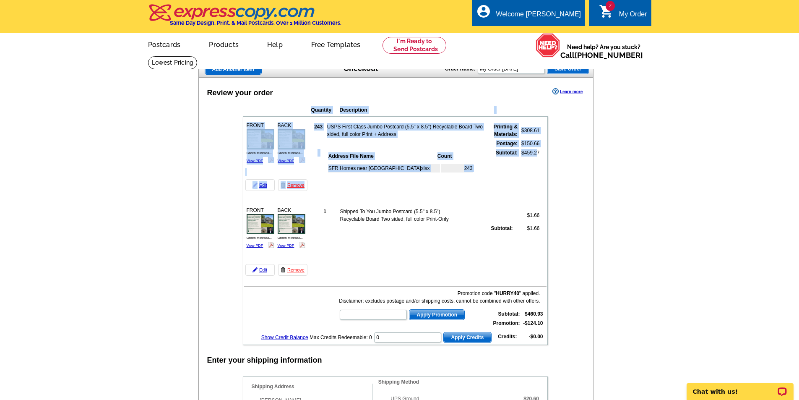
drag, startPoint x: 477, startPoint y: 129, endPoint x: 462, endPoint y: 116, distance: 19.6
click at [462, 116] on div "Quantity Description FRONT 243 $308.61" at bounding box center [395, 222] width 338 height 243
click at [508, 155] on strong "Subtotal:" at bounding box center [507, 153] width 22 height 6
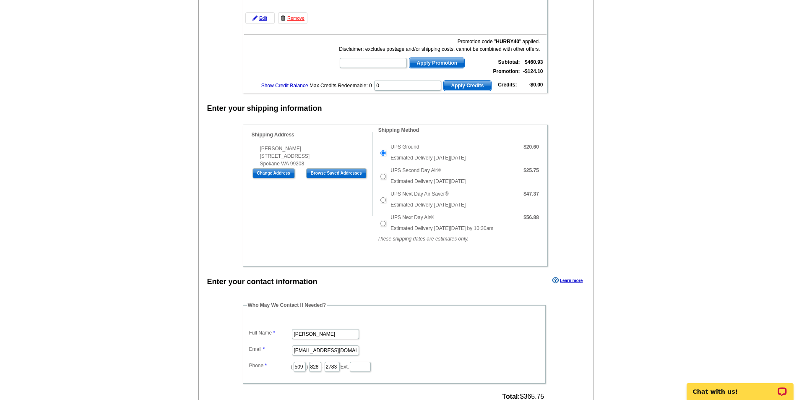
scroll to position [293, 0]
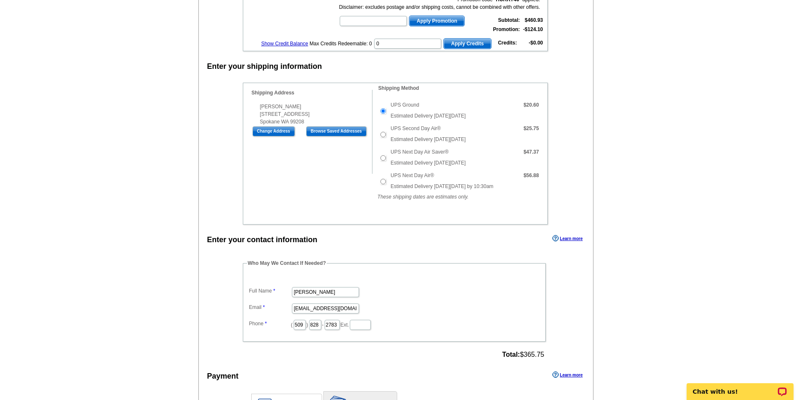
drag, startPoint x: 491, startPoint y: 187, endPoint x: 455, endPoint y: 148, distance: 53.1
click at [455, 148] on tbody "UPS Ground Estimated Delivery on Thursday, Aug 21st $20.60 $25.75 $47.37 $56.88" at bounding box center [459, 146] width 164 height 94
click at [455, 147] on td "UPS Next Day Air Saver® Estimated Delivery on Thursday, Aug 21st" at bounding box center [452, 157] width 129 height 23
drag, startPoint x: 442, startPoint y: 115, endPoint x: 458, endPoint y: 157, distance: 44.5
click at [458, 157] on tbody "UPS Ground Estimated Delivery on Thursday, Aug 21st $20.60 $25.75 $47.37 $56.88" at bounding box center [459, 146] width 164 height 94
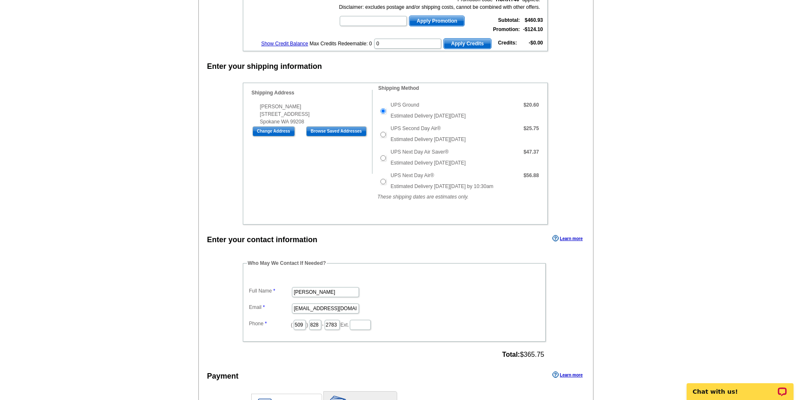
click at [458, 157] on td "UPS Next Day Air Saver® Estimated Delivery on Thursday, Aug 21st" at bounding box center [452, 157] width 129 height 23
drag, startPoint x: 453, startPoint y: 156, endPoint x: 389, endPoint y: 102, distance: 84.2
click at [389, 102] on tbody "UPS Ground Estimated Delivery on Thursday, Aug 21st $20.60 $25.75 $47.37 $56.88" at bounding box center [459, 146] width 164 height 94
click at [389, 102] on td "UPS Ground Estimated Delivery on Thursday, Aug 21st" at bounding box center [452, 110] width 129 height 23
drag, startPoint x: 389, startPoint y: 102, endPoint x: 470, endPoint y: 190, distance: 119.9
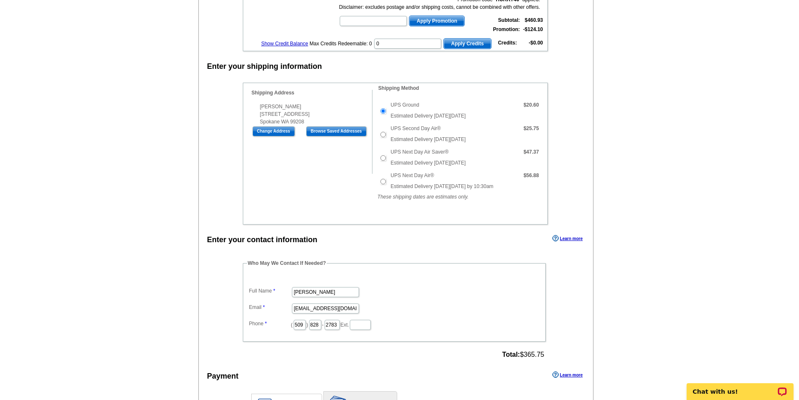
click at [470, 190] on tbody "UPS Ground Estimated Delivery on Thursday, Aug 21st $20.60 $25.75 $47.37 $56.88" at bounding box center [459, 146] width 164 height 94
click at [470, 190] on td "UPS Next Day Air® Estimated Delivery on Thursday, Aug 21st by 10:30am" at bounding box center [452, 180] width 129 height 23
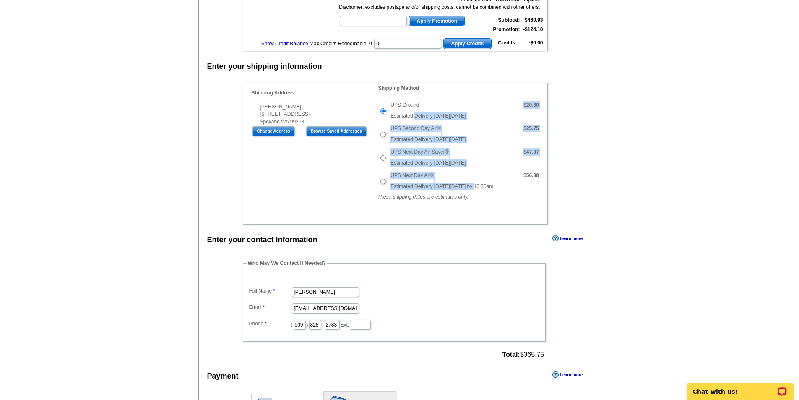
drag, startPoint x: 470, startPoint y: 190, endPoint x: 413, endPoint y: 119, distance: 90.9
click at [413, 119] on tbody "UPS Ground Estimated Delivery on Thursday, Aug 21st $20.60 $25.75 $47.37 $56.88" at bounding box center [459, 146] width 164 height 94
click at [413, 119] on span "Estimated Delivery on Thursday, Aug 21st" at bounding box center [427, 116] width 75 height 6
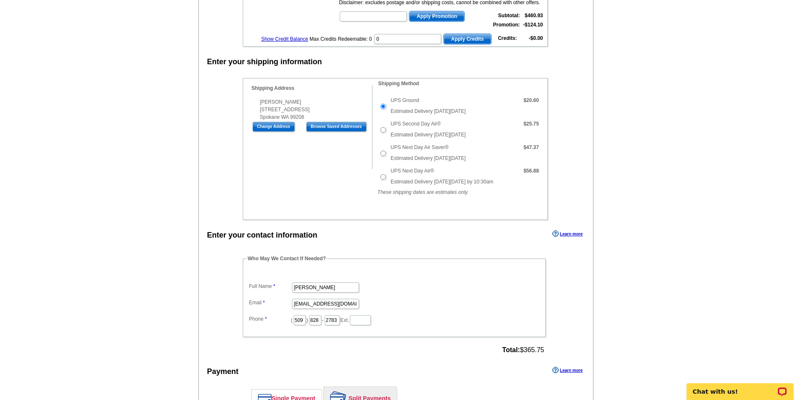
drag, startPoint x: 505, startPoint y: 213, endPoint x: 503, endPoint y: 224, distance: 11.1
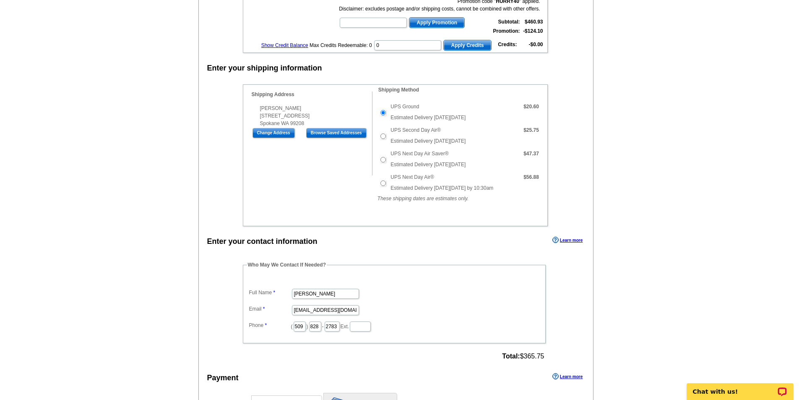
drag, startPoint x: 503, startPoint y: 224, endPoint x: 499, endPoint y: 213, distance: 12.6
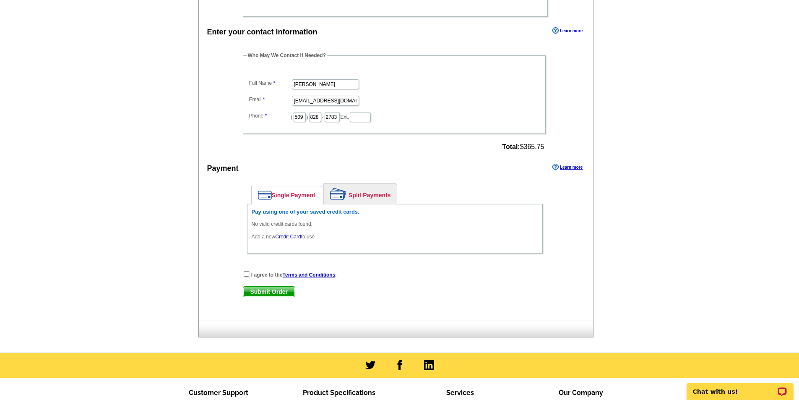
scroll to position [459, 0]
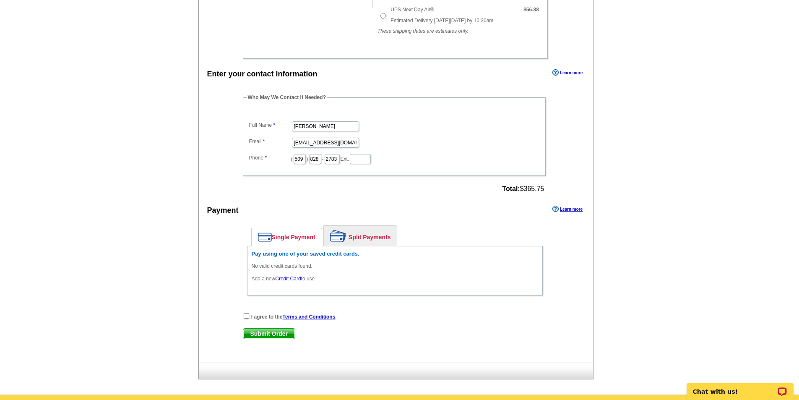
click at [295, 278] on link "Credit Card" at bounding box center [288, 278] width 26 height 6
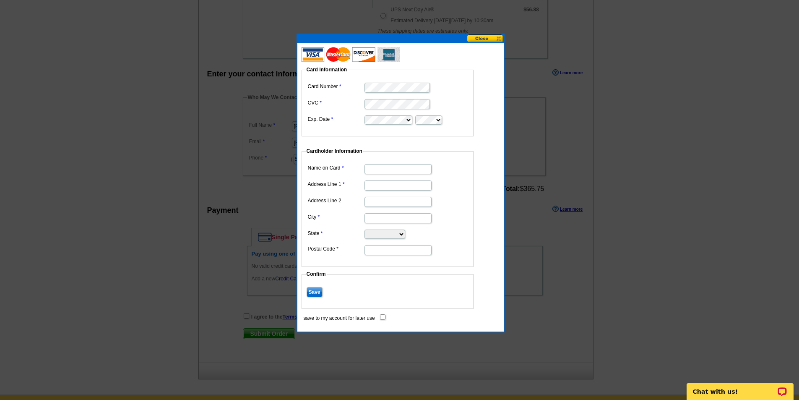
click at [402, 93] on dl "Card Number CVC Exp. Date" at bounding box center [388, 102] width 164 height 45
click at [374, 168] on input "Name on Card" at bounding box center [397, 169] width 67 height 10
type input "EThan Perreiah"
type input "1817 W Braeden LN"
type input "[GEOGRAPHIC_DATA]"
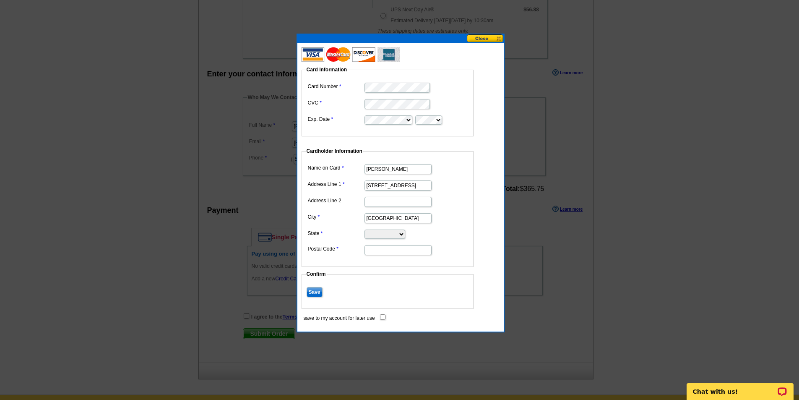
select select "WA"
type input "99208"
click at [321, 291] on input "Save" at bounding box center [314, 292] width 16 height 10
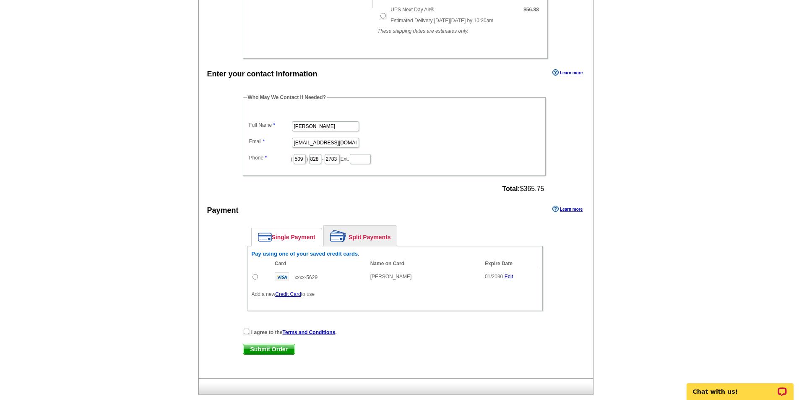
click at [255, 277] on input "radio" at bounding box center [254, 276] width 5 height 5
radio input "true"
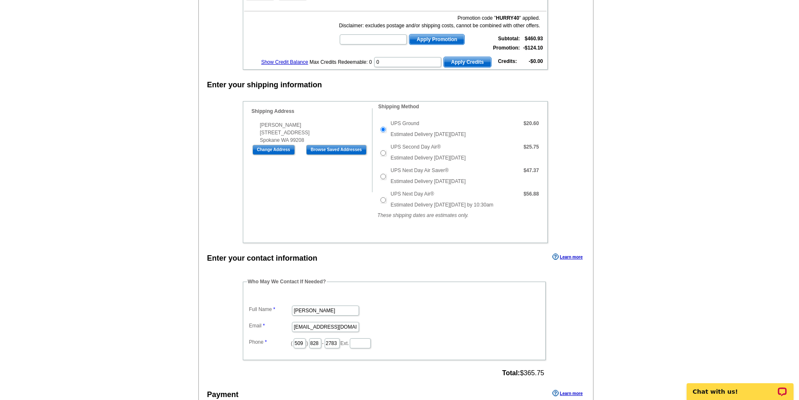
scroll to position [0, 0]
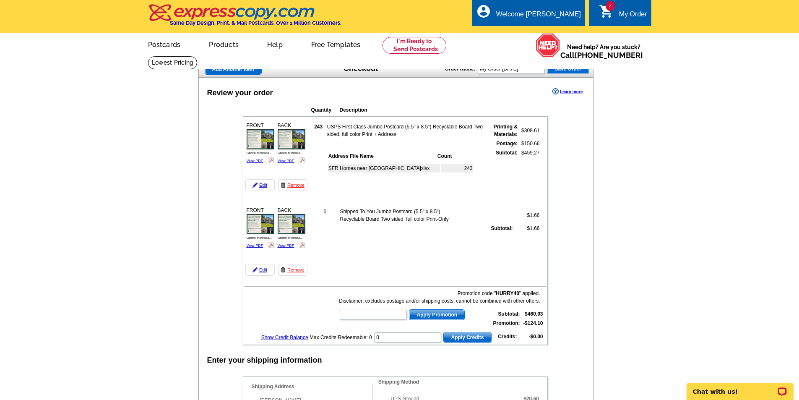
drag, startPoint x: 541, startPoint y: 281, endPoint x: 487, endPoint y: 183, distance: 112.6
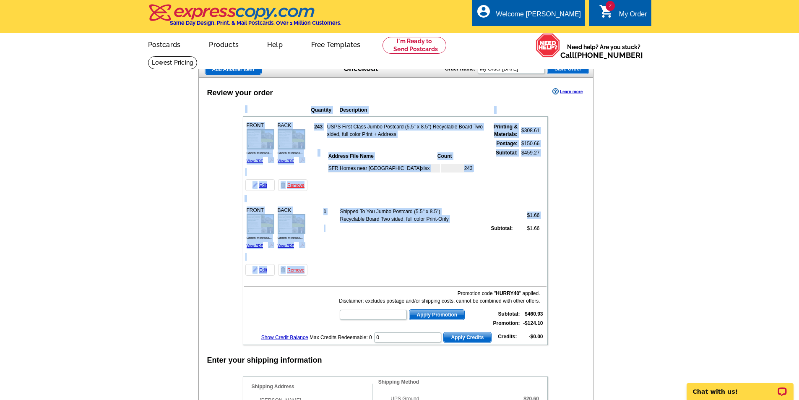
drag, startPoint x: 470, startPoint y: 226, endPoint x: 402, endPoint y: 100, distance: 142.9
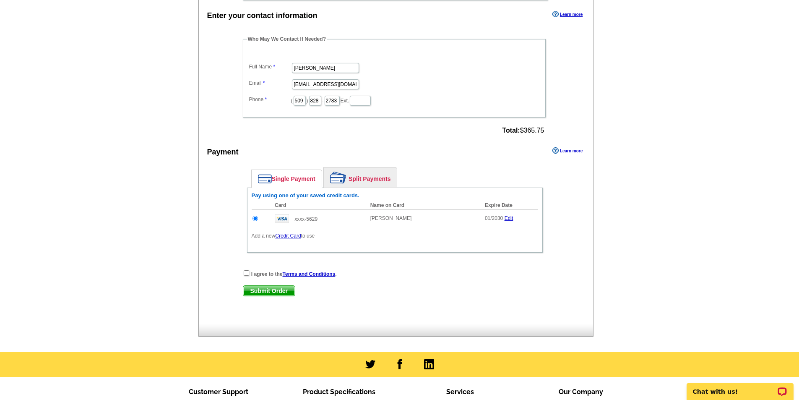
scroll to position [649, 0]
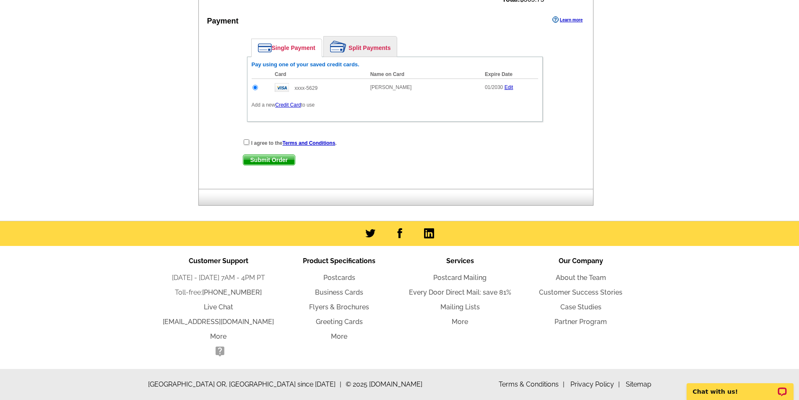
drag, startPoint x: 406, startPoint y: 167, endPoint x: 412, endPoint y: 301, distance: 133.9
click at [247, 139] on input "checkbox" at bounding box center [246, 141] width 5 height 5
checkbox input "true"
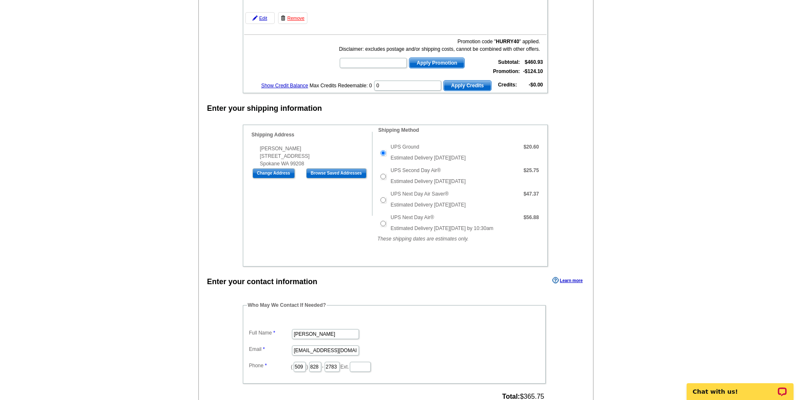
scroll to position [503, 0]
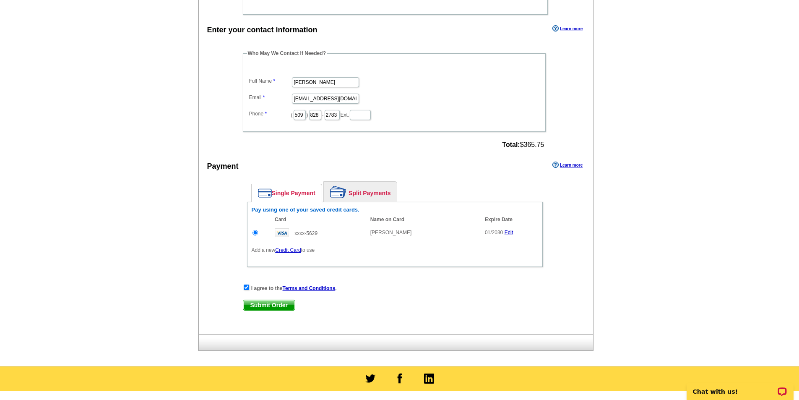
click at [261, 304] on span "Submit Order" at bounding box center [269, 305] width 52 height 10
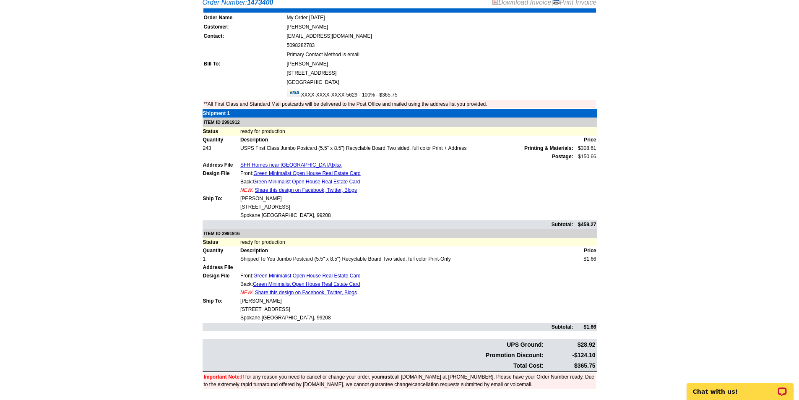
drag, startPoint x: 201, startPoint y: 268, endPoint x: 200, endPoint y: 293, distance: 25.2
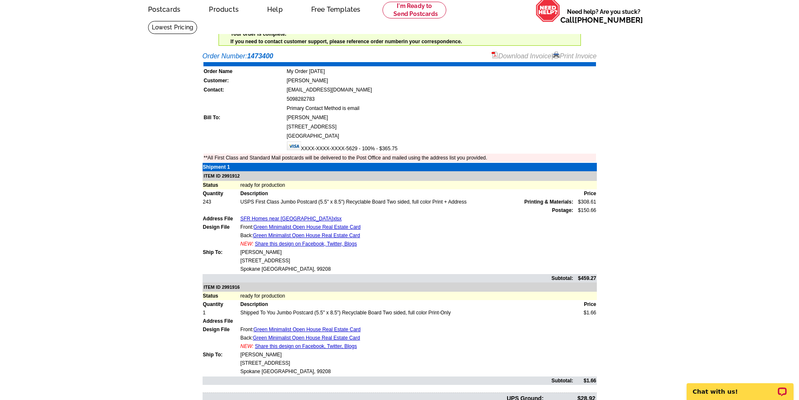
scroll to position [48, 0]
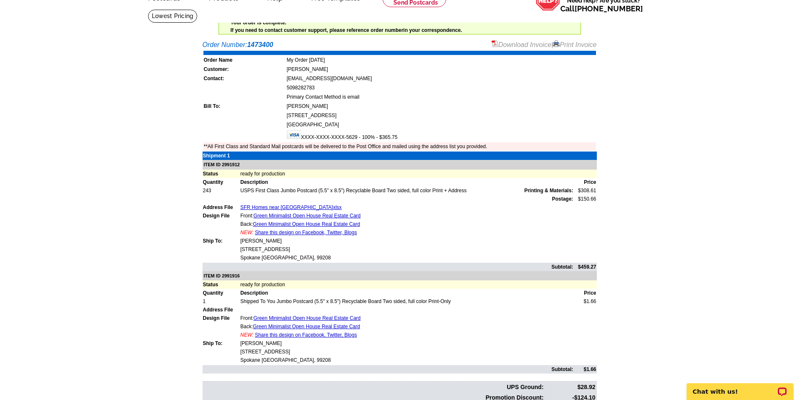
drag, startPoint x: 509, startPoint y: 173, endPoint x: 508, endPoint y: 195, distance: 21.8
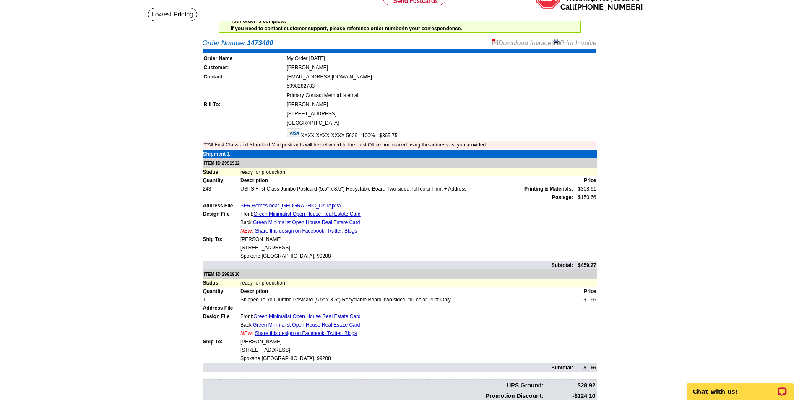
scroll to position [0, 0]
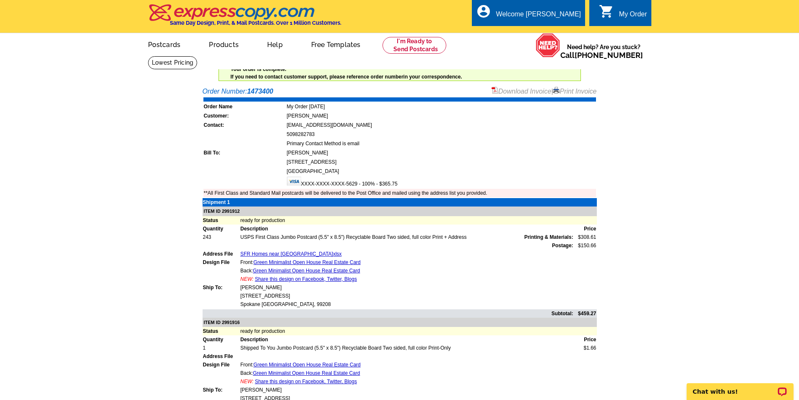
drag, startPoint x: 540, startPoint y: 201, endPoint x: 557, endPoint y: 359, distance: 159.0
click at [557, 359] on div "Order Number: 1473400 Download Invoice | Print Invoice Order Name My Order 2025…" at bounding box center [400, 282] width 394 height 392
click at [557, 359] on td at bounding box center [407, 356] width 334 height 8
drag, startPoint x: 557, startPoint y: 359, endPoint x: 459, endPoint y: 220, distance: 170.3
click at [460, 222] on tbody "Shipment 1 ITEM ID 2991912 Status ready for production Quantity Description Pri…" at bounding box center [400, 309] width 394 height 222
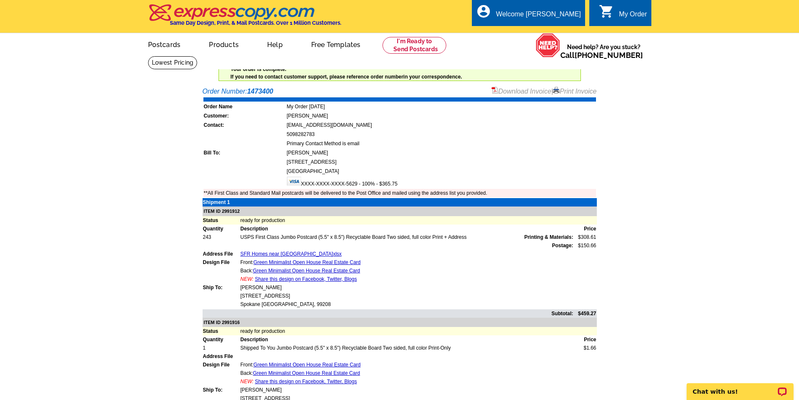
click at [436, 172] on td "Spokane, WA 99208" at bounding box center [440, 171] width 309 height 8
drag, startPoint x: 436, startPoint y: 172, endPoint x: 453, endPoint y: 341, distance: 169.4
click at [453, 341] on div "Order Number: 1473400 Download Invoice | Print Invoice Order Name My Order 2025…" at bounding box center [400, 282] width 394 height 392
click at [453, 341] on td "Description" at bounding box center [407, 339] width 334 height 8
drag, startPoint x: 455, startPoint y: 342, endPoint x: 331, endPoint y: 109, distance: 263.5
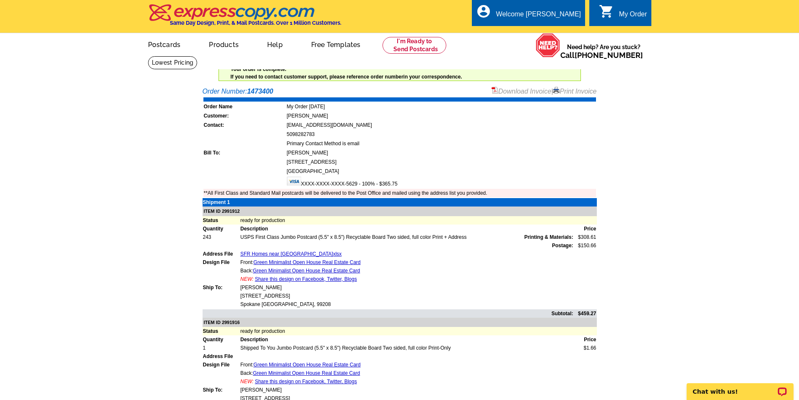
click at [619, 16] on div "My Order" at bounding box center [633, 16] width 28 height 12
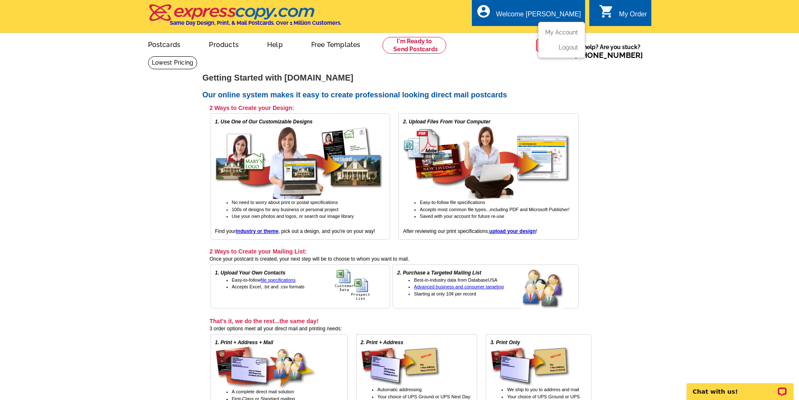
click at [533, 13] on div "account_circle Welcome [PERSON_NAME] My Account Logout" at bounding box center [528, 13] width 113 height 26
click at [550, 31] on link "My Account" at bounding box center [560, 33] width 36 height 8
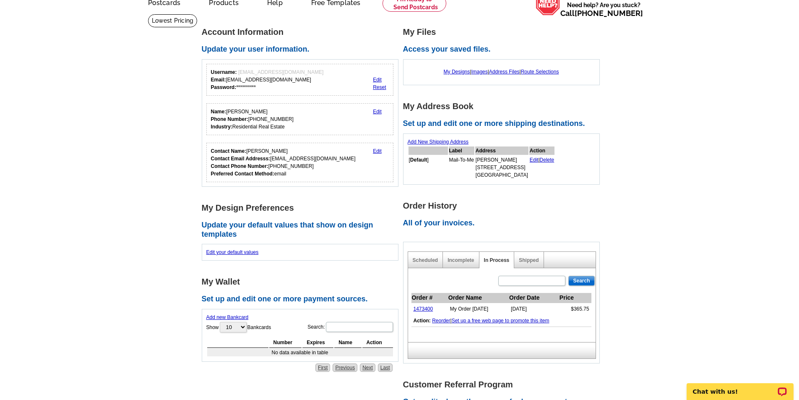
scroll to position [168, 0]
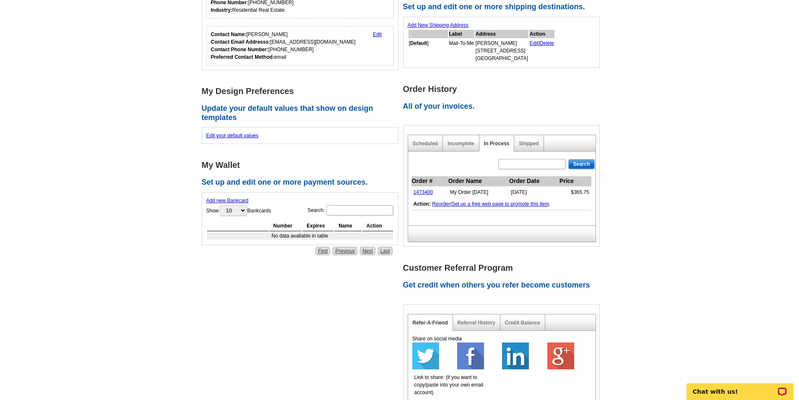
drag, startPoint x: 662, startPoint y: 303, endPoint x: 633, endPoint y: 289, distance: 32.6
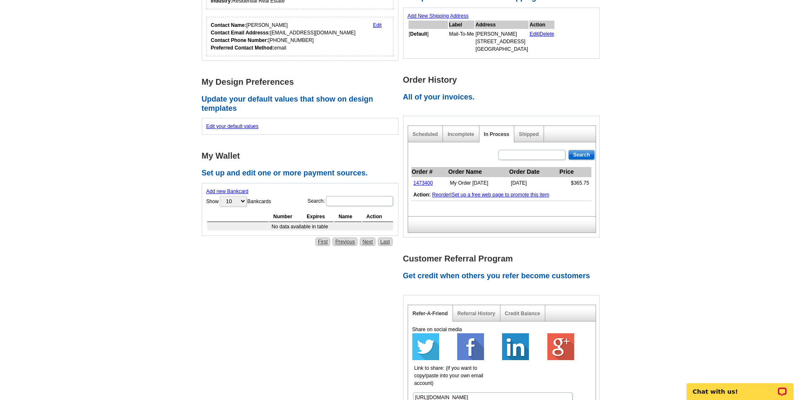
scroll to position [252, 0]
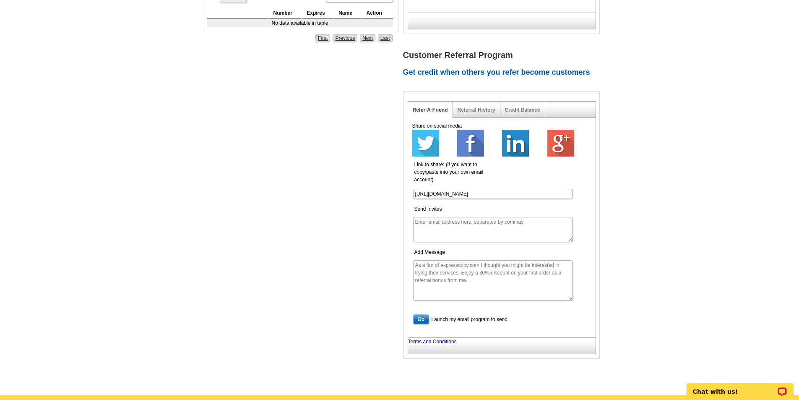
drag, startPoint x: 392, startPoint y: 301, endPoint x: 400, endPoint y: 354, distance: 53.9
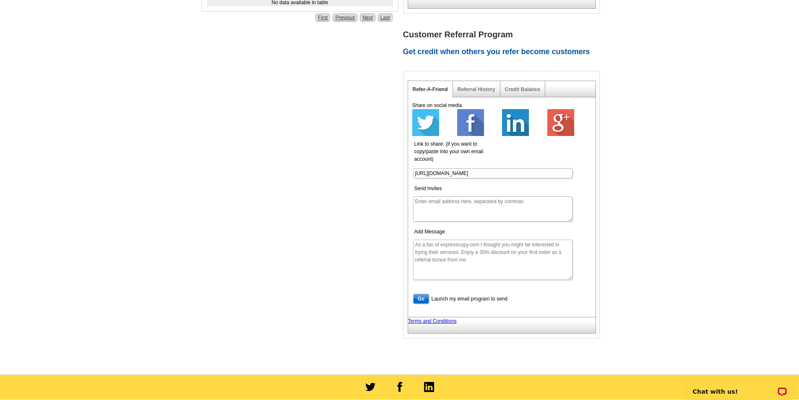
scroll to position [0, 0]
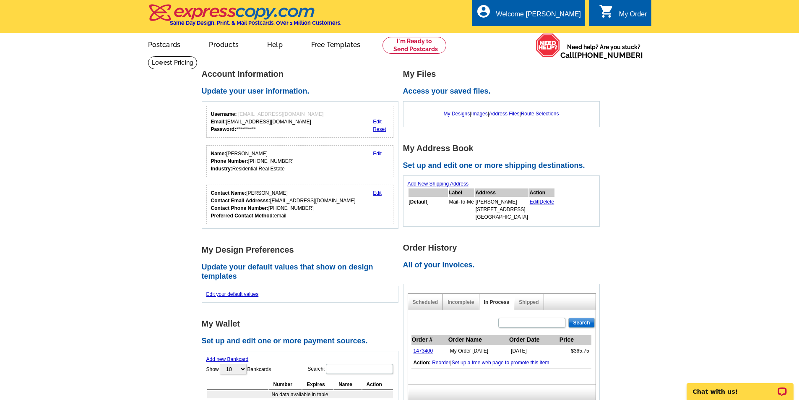
drag, startPoint x: 397, startPoint y: 351, endPoint x: 353, endPoint y: 201, distance: 155.4
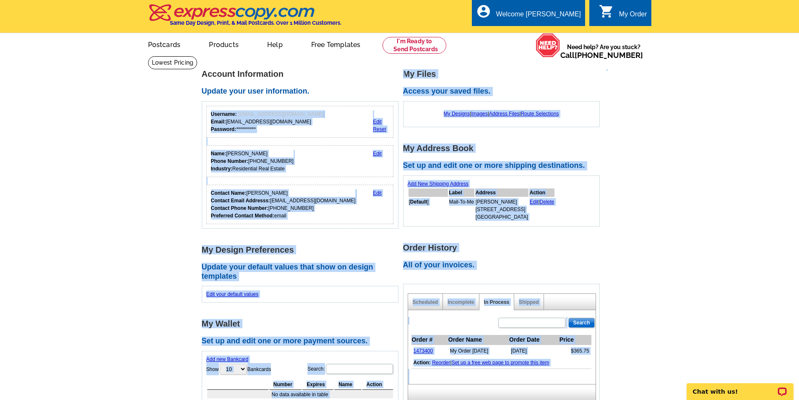
drag, startPoint x: 462, startPoint y: 153, endPoint x: 636, endPoint y: 384, distance: 289.0
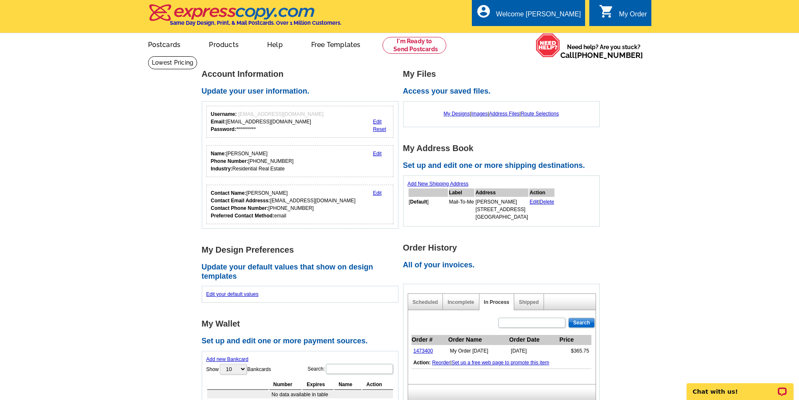
click at [521, 231] on div "My Files Access your saved files. My Designs | Images | Address Files | Route S…" at bounding box center [503, 237] width 201 height 335
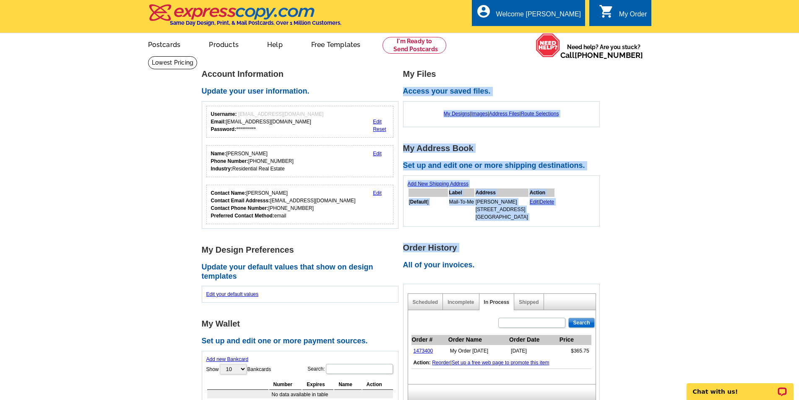
drag, startPoint x: 433, startPoint y: 118, endPoint x: 395, endPoint y: 88, distance: 48.1
click at [410, 91] on div "My Files Access your saved files. My Designs | Images | Address Files | Route S…" at bounding box center [503, 237] width 201 height 335
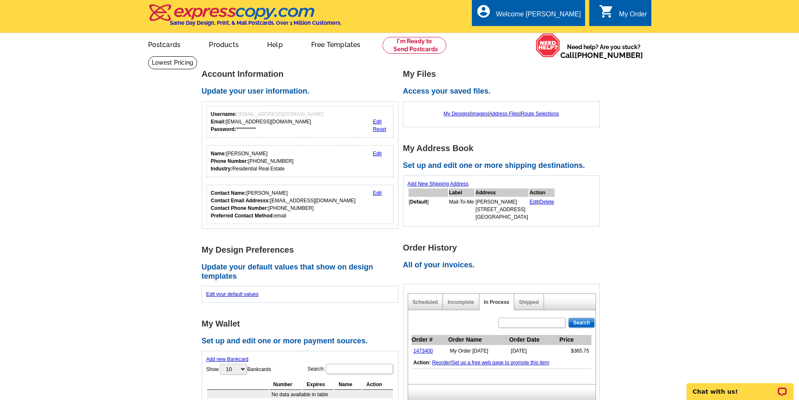
click at [354, 83] on div "**********" at bounding box center [302, 149] width 201 height 159
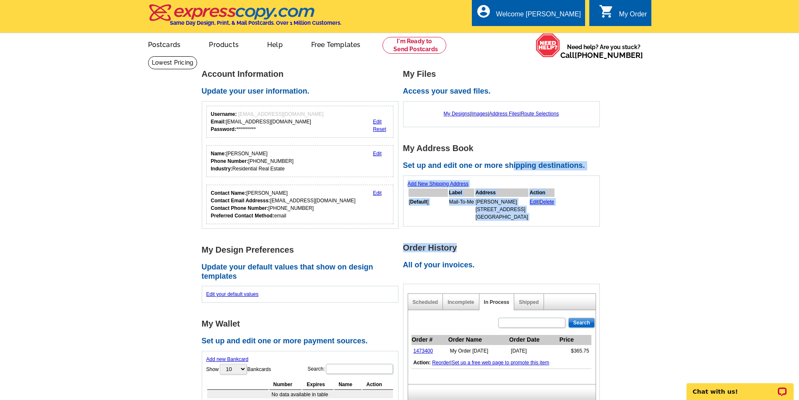
drag, startPoint x: 537, startPoint y: 241, endPoint x: 512, endPoint y: 158, distance: 86.6
click at [512, 159] on div "My Files Access your saved files. My Designs | Images | Address Files | Route S…" at bounding box center [503, 237] width 201 height 335
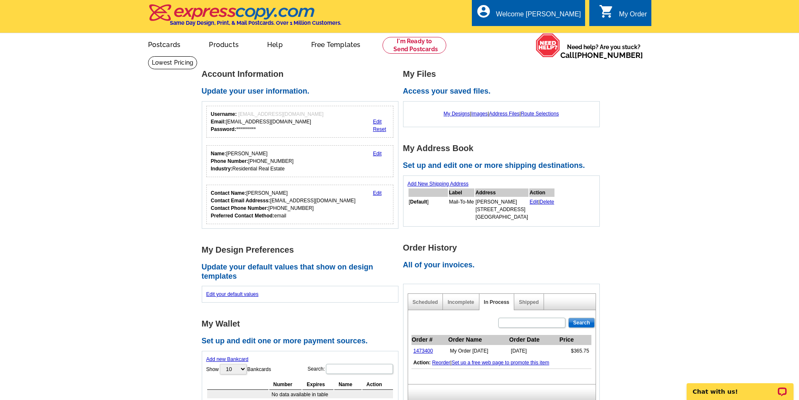
click at [499, 131] on div "My Files Access your saved files. My Designs | Images | Address Files | Route S…" at bounding box center [503, 237] width 201 height 335
click at [454, 112] on link "My Designs" at bounding box center [457, 114] width 26 height 6
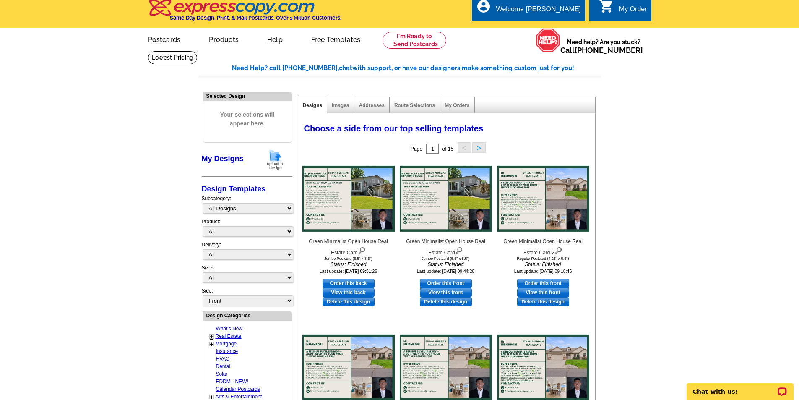
drag, startPoint x: 647, startPoint y: 256, endPoint x: 642, endPoint y: 262, distance: 7.5
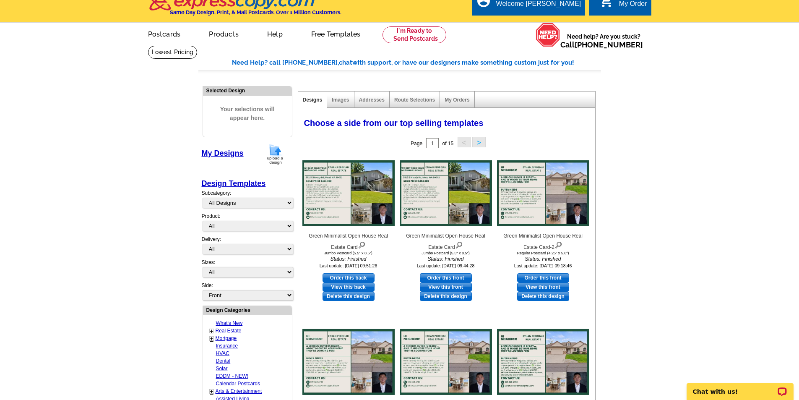
scroll to position [28, 0]
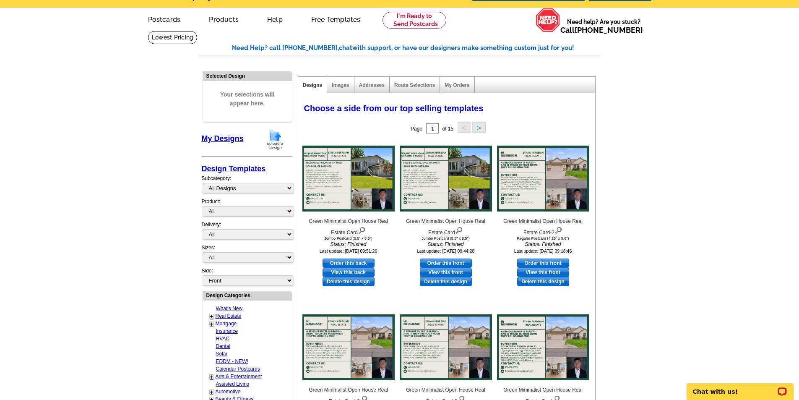
drag, startPoint x: 642, startPoint y: 262, endPoint x: 629, endPoint y: 284, distance: 26.3
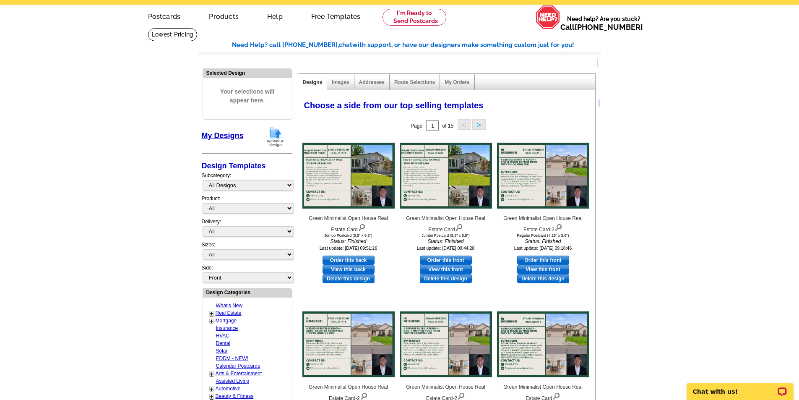
drag, startPoint x: 592, startPoint y: 297, endPoint x: 659, endPoint y: 261, distance: 75.2
click at [659, 261] on main "Need Help? call 800-260-5887, chat with support, or have our designers make som…" at bounding box center [399, 326] width 799 height 596
click at [430, 24] on link at bounding box center [414, 17] width 64 height 17
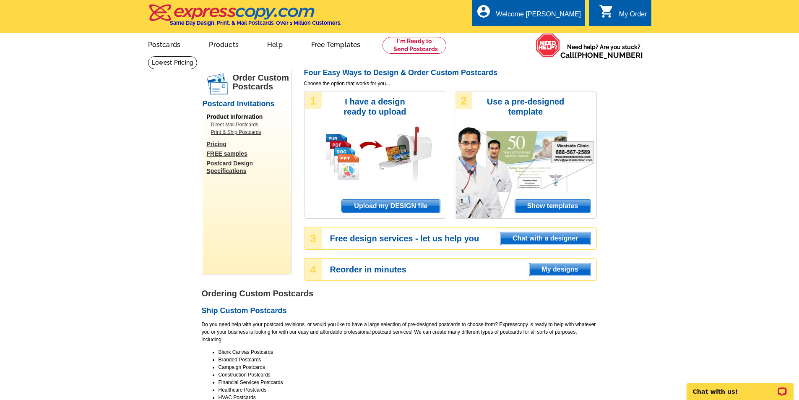
click at [405, 206] on span "Upload my DESIGN file" at bounding box center [391, 206] width 98 height 13
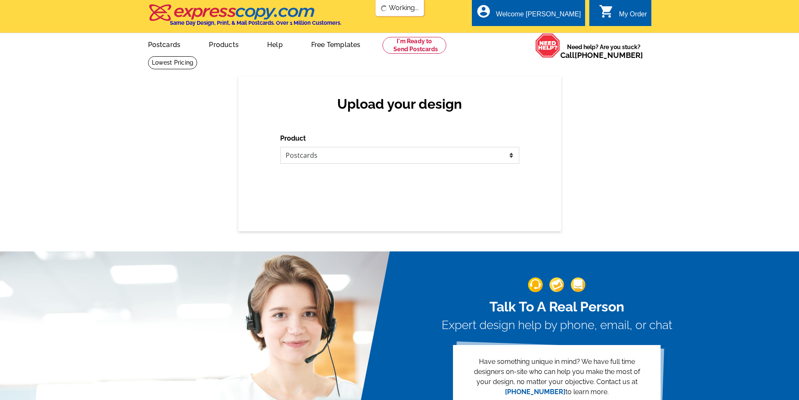
click at [327, 161] on select "Please select the type of file... Postcards Business Cards Letters and flyers G…" at bounding box center [399, 155] width 239 height 17
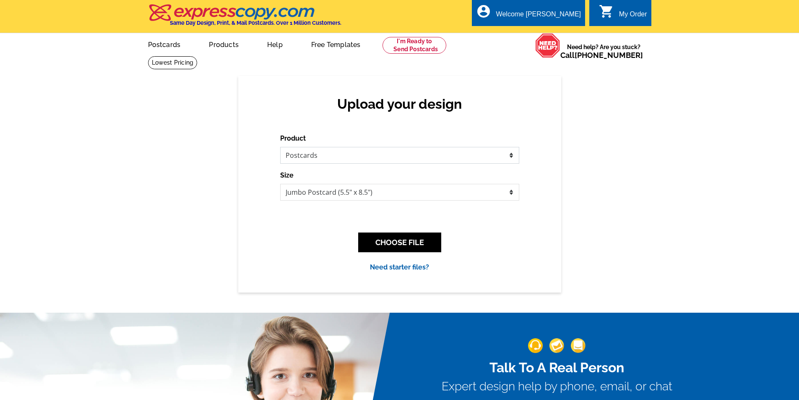
click at [280, 147] on select "Please select the type of file... Postcards Business Cards Letters and flyers G…" at bounding box center [399, 155] width 239 height 17
click at [343, 195] on select "Jumbo Postcard (5.5" x 8.5") Regular Postcard (4.25" x 5.6") Panoramic Postcard…" at bounding box center [399, 192] width 239 height 17
select select "1"
click at [280, 184] on select "Jumbo Postcard (5.5" x 8.5") Regular Postcard (4.25" x 5.6") Panoramic Postcard…" at bounding box center [399, 192] width 239 height 17
click at [365, 191] on select "Jumbo Postcard (5.5" x 8.5") Regular Postcard (4.25" x 5.6") Panoramic Postcard…" at bounding box center [399, 192] width 239 height 17
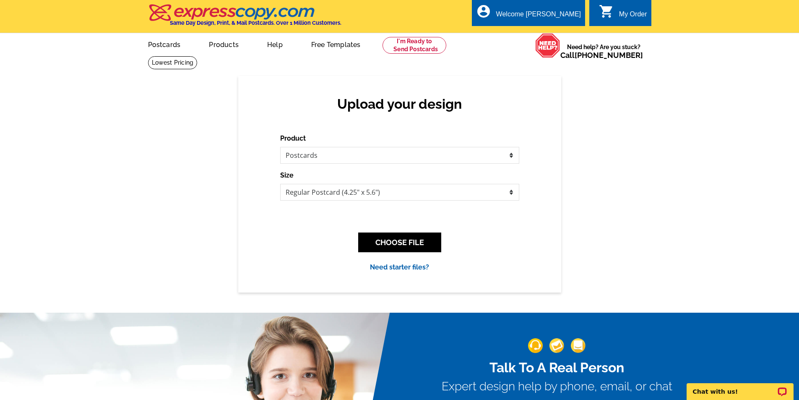
click at [176, 238] on div "Upload your design Product Please select the type of file... Postcards Business…" at bounding box center [399, 184] width 799 height 216
click at [403, 238] on button "CHOOSE FILE" at bounding box center [399, 242] width 83 height 20
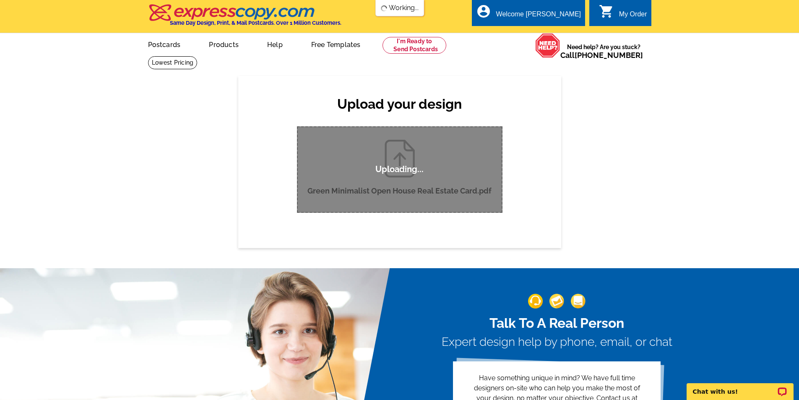
click at [598, 213] on div "Upload your design Product Please select the type of file... Postcards Business…" at bounding box center [399, 161] width 799 height 171
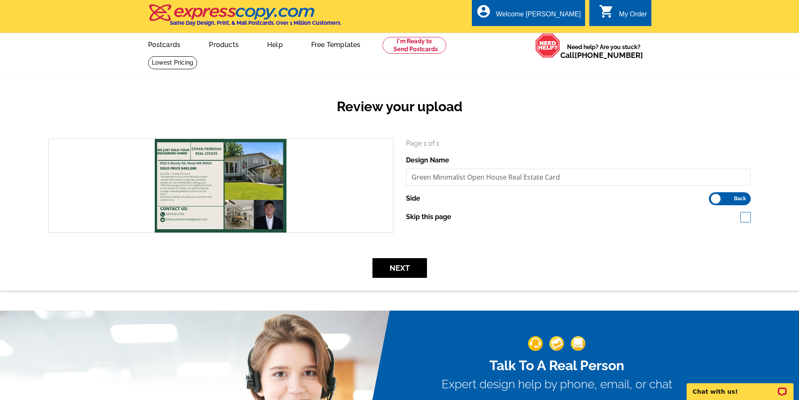
click at [549, 116] on div "Review your upload" at bounding box center [399, 112] width 715 height 49
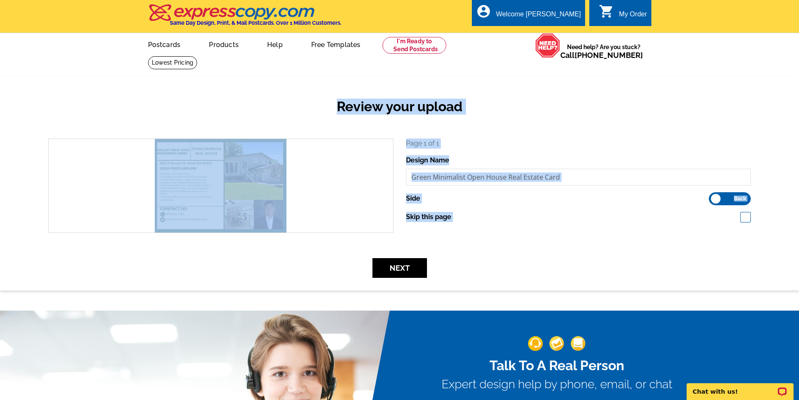
drag, startPoint x: 479, startPoint y: 247, endPoint x: 215, endPoint y: 123, distance: 292.0
click at [215, 123] on div "Review your upload search Page 1 of 1 Design Name Green Minimalist Open House R…" at bounding box center [399, 183] width 799 height 214
click at [236, 119] on div "Review your upload" at bounding box center [399, 112] width 715 height 49
click at [612, 241] on div "search Page 1 of 1 Design Name Green Minimalist Open House Real Estate Card Sid…" at bounding box center [399, 191] width 715 height 107
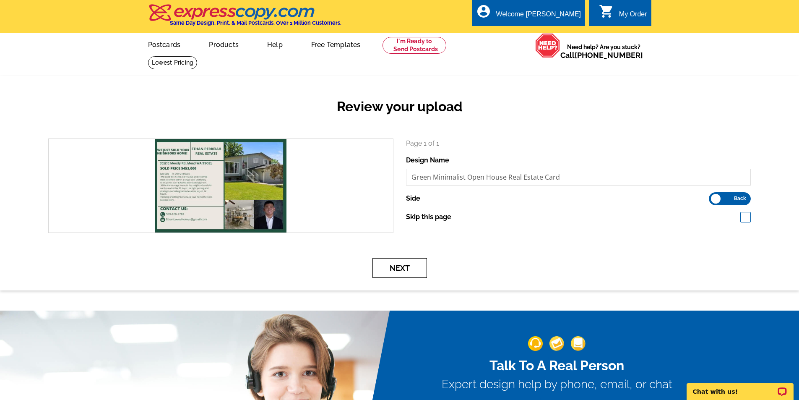
click at [415, 269] on button "Next" at bounding box center [399, 268] width 55 height 20
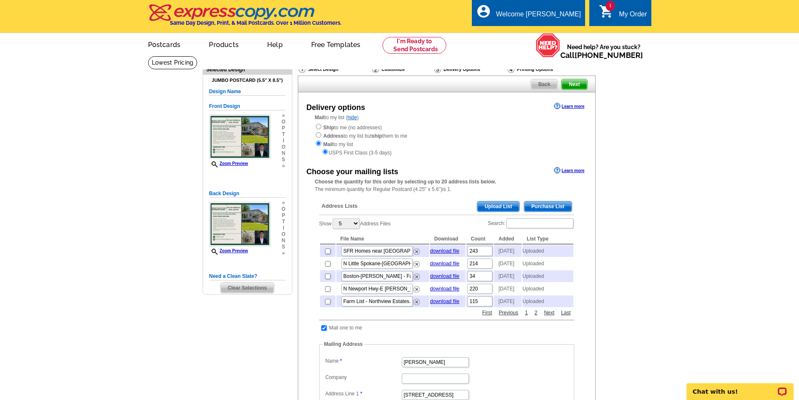
click at [325, 252] on input "checkbox" at bounding box center [327, 250] width 5 height 5
checkbox input "true"
click at [265, 312] on div "Need Help? call 800-260-5887, chat with support, or have our designers make som…" at bounding box center [399, 326] width 402 height 540
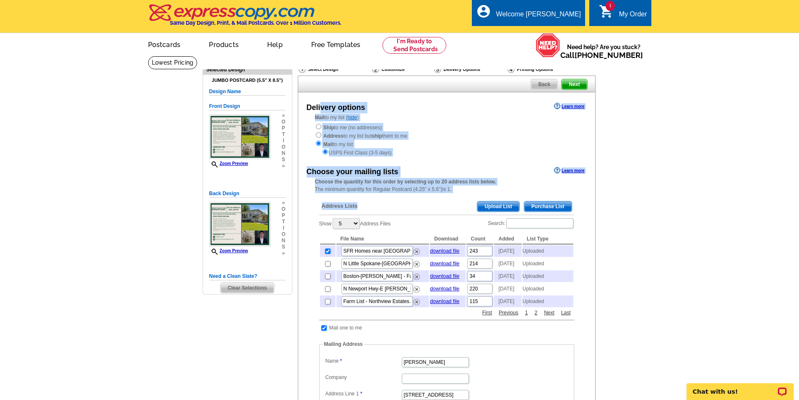
drag, startPoint x: 323, startPoint y: 110, endPoint x: 427, endPoint y: 195, distance: 134.0
click at [427, 195] on div "Delivery options Learn more Mail to my list ( hide ) Ship to me (no addresses) …" at bounding box center [447, 344] width 298 height 504
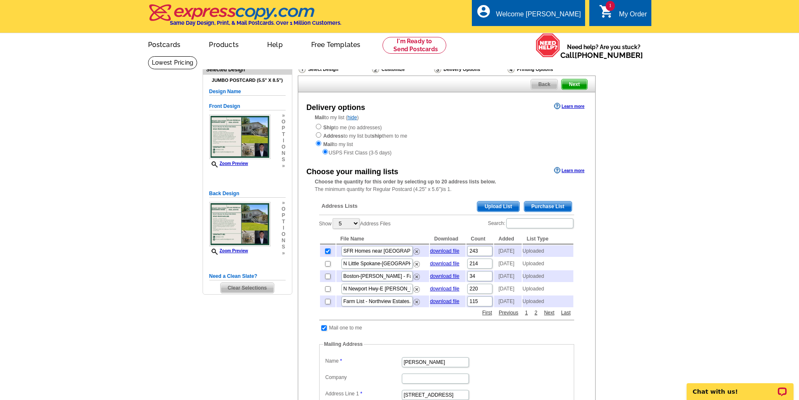
click at [427, 195] on div "Address Lists Purchase List Upload List Show 5 10 25 50 100 Address Files Searc…" at bounding box center [446, 354] width 263 height 319
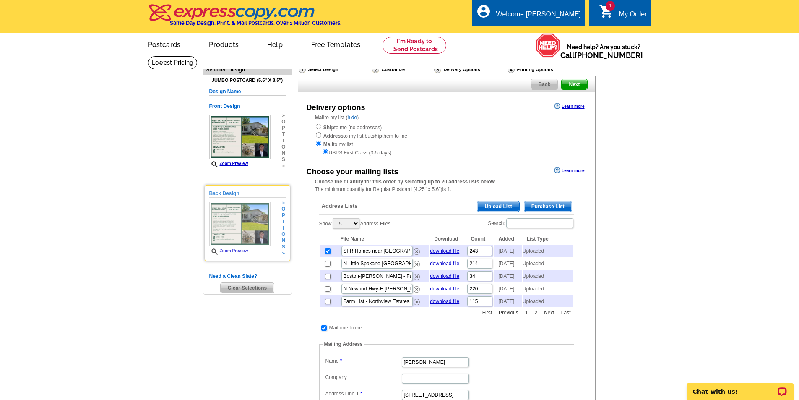
click at [221, 224] on img at bounding box center [240, 224] width 62 height 44
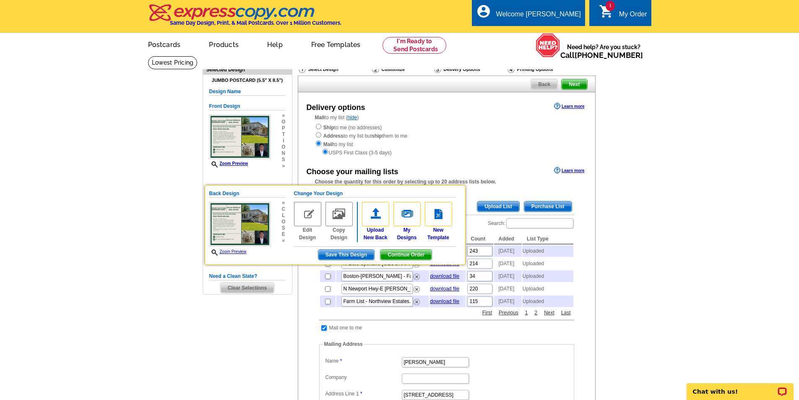
click at [445, 159] on div "Delivery options Learn more Mail to my list ( hide ) Ship to me (no addresses) …" at bounding box center [447, 344] width 298 height 504
click at [633, 268] on main "Need Help? call 800-260-5887, chat with support, or have our designers make som…" at bounding box center [399, 356] width 799 height 601
click at [400, 254] on span "Continue Order" at bounding box center [405, 254] width 51 height 10
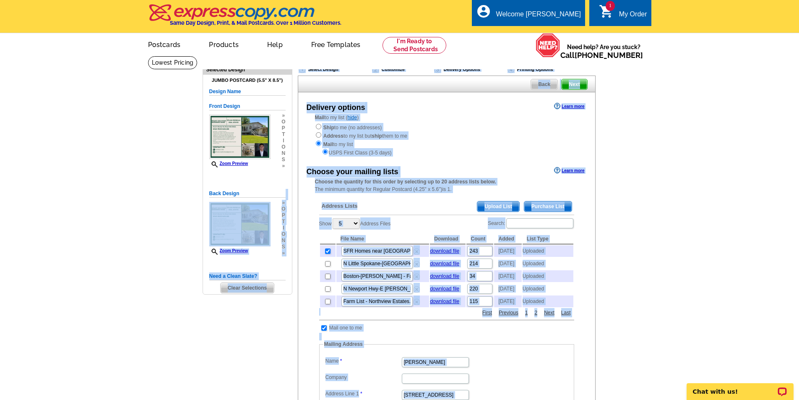
drag, startPoint x: 190, startPoint y: 118, endPoint x: 152, endPoint y: 211, distance: 100.8
click at [237, 188] on main "Need Help? call 800-260-5887, chat with support, or have our designers make som…" at bounding box center [399, 356] width 799 height 601
click at [125, 210] on main "Need Help? call 800-260-5887, chat with support, or have our designers make som…" at bounding box center [399, 356] width 799 height 601
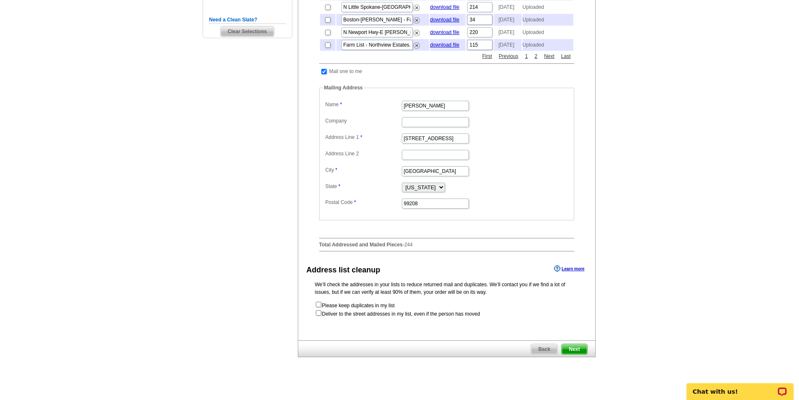
drag, startPoint x: 203, startPoint y: 254, endPoint x: 200, endPoint y: 272, distance: 18.8
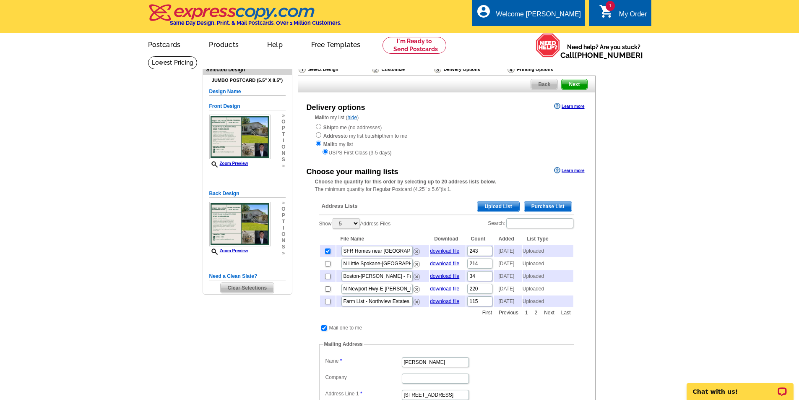
drag, startPoint x: 200, startPoint y: 272, endPoint x: 164, endPoint y: 162, distance: 115.9
drag, startPoint x: 169, startPoint y: 105, endPoint x: 141, endPoint y: 152, distance: 54.1
click at [141, 152] on main "Need Help? call 800-260-5887, chat with support, or have our designers make som…" at bounding box center [399, 356] width 799 height 601
click at [543, 18] on div "Welcome [PERSON_NAME]" at bounding box center [538, 16] width 85 height 12
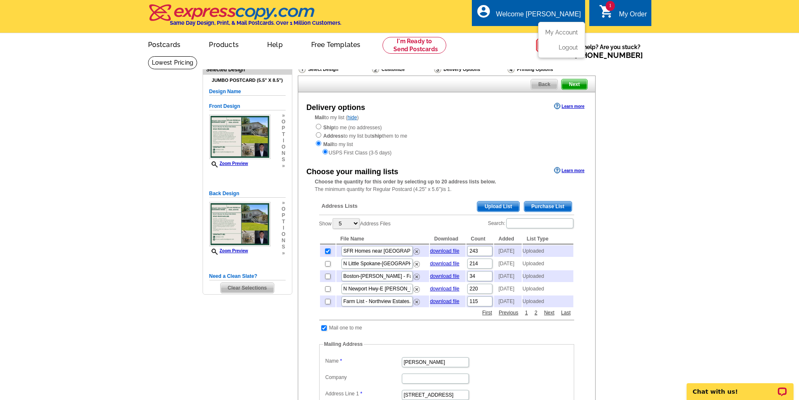
click at [572, 28] on ul "My Account Logout" at bounding box center [561, 40] width 47 height 36
click at [572, 33] on link "My Account" at bounding box center [560, 33] width 36 height 8
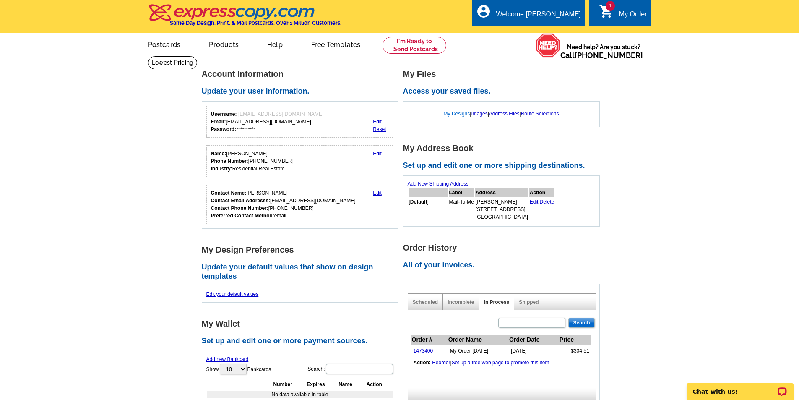
click at [449, 114] on link "My Designs" at bounding box center [457, 114] width 26 height 6
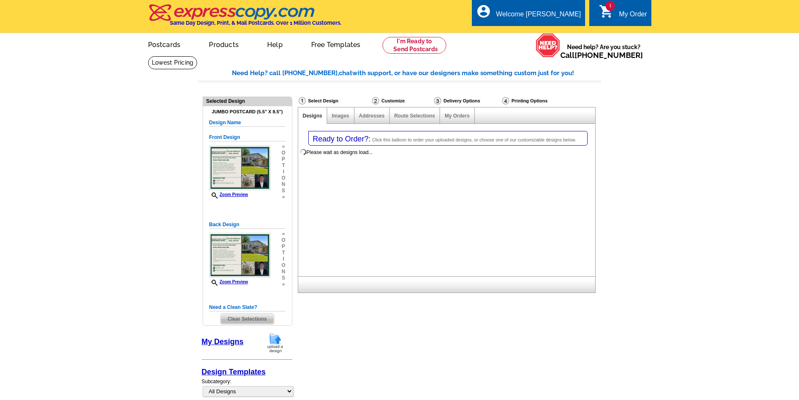
select select "1"
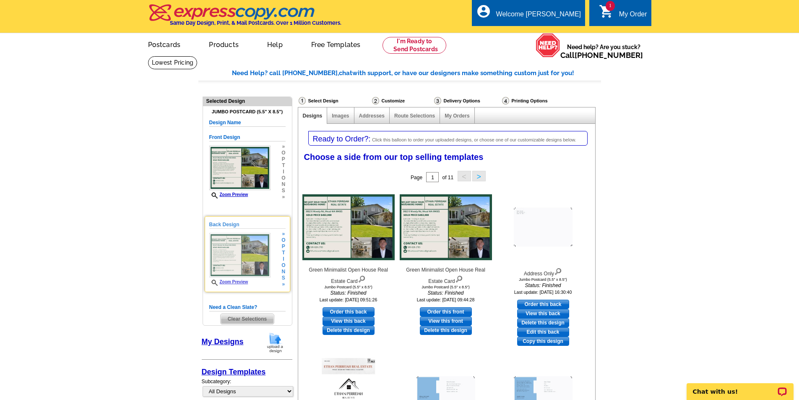
click at [233, 265] on img at bounding box center [240, 255] width 62 height 44
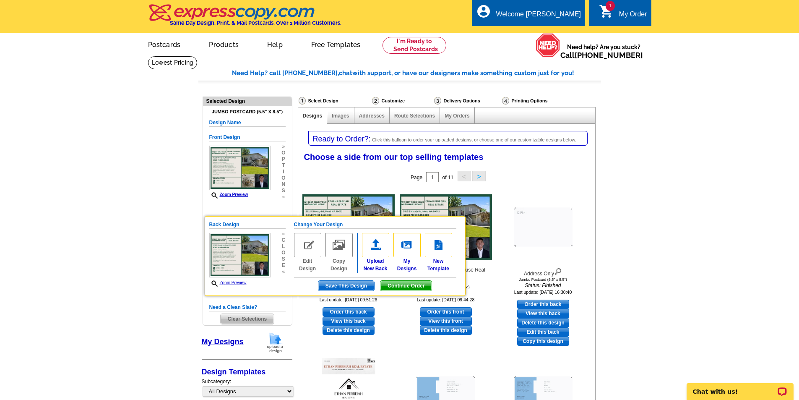
click at [396, 285] on span "Continue Order" at bounding box center [405, 285] width 51 height 10
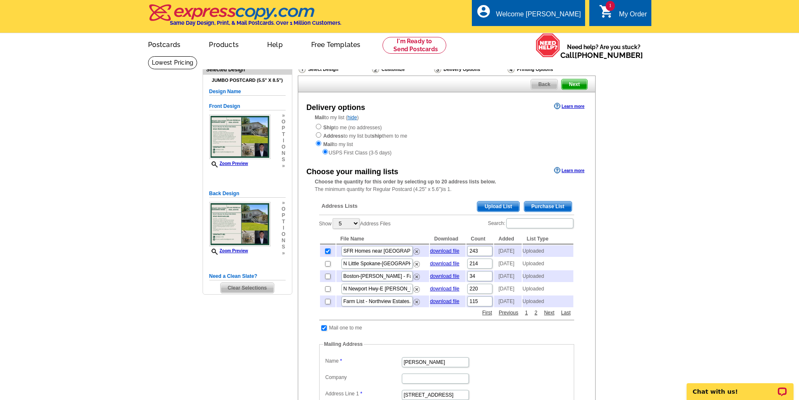
click at [256, 282] on div "Need a Clean Slate? Clear Selections" at bounding box center [247, 282] width 76 height 21
click at [252, 289] on span "Clear Selections" at bounding box center [247, 288] width 53 height 10
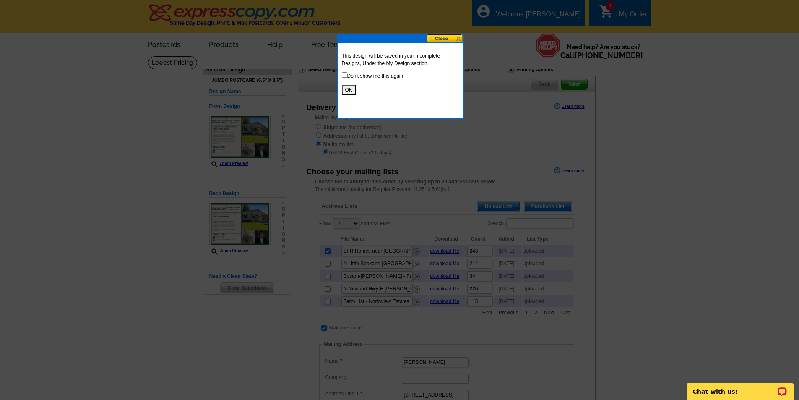
click at [343, 72] on div "This design will be saved in your Incomplete Designs, Under the My Design secti…" at bounding box center [401, 73] width 126 height 61
click at [345, 73] on input "checkbox" at bounding box center [344, 74] width 5 height 5
checkbox input "true"
click at [342, 89] on button "OK" at bounding box center [349, 90] width 14 height 10
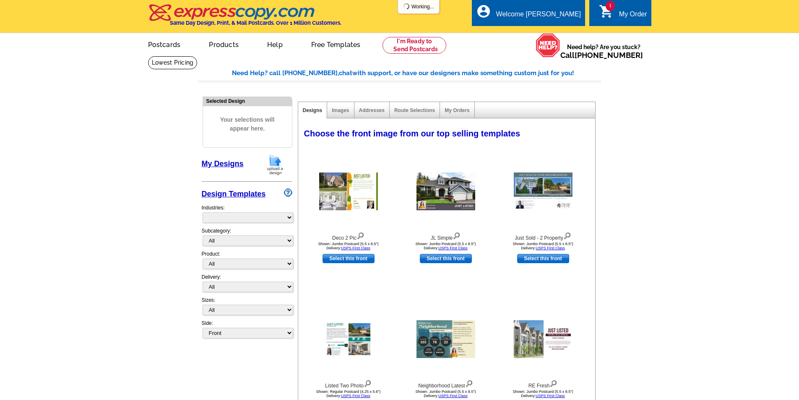
select select "785"
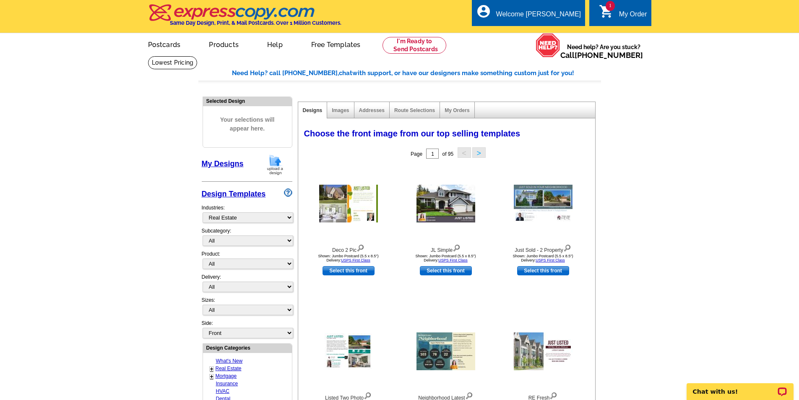
click at [231, 164] on link "My Designs" at bounding box center [223, 163] width 42 height 8
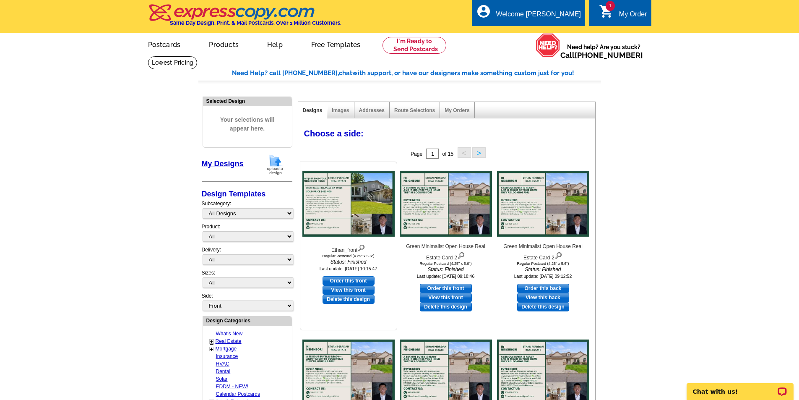
click at [364, 278] on link "Order this front" at bounding box center [348, 280] width 52 height 9
select select "1"
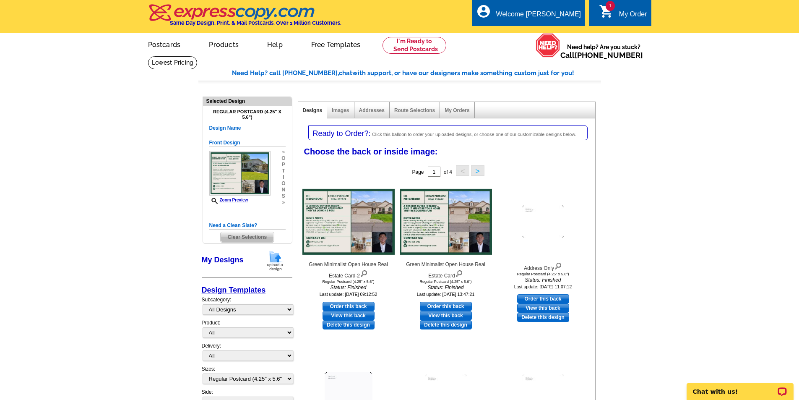
scroll to position [5, 0]
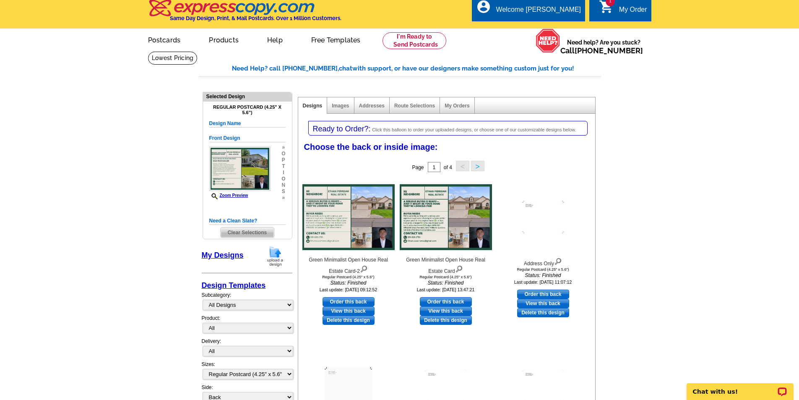
drag, startPoint x: 159, startPoint y: 195, endPoint x: 158, endPoint y: 209, distance: 14.3
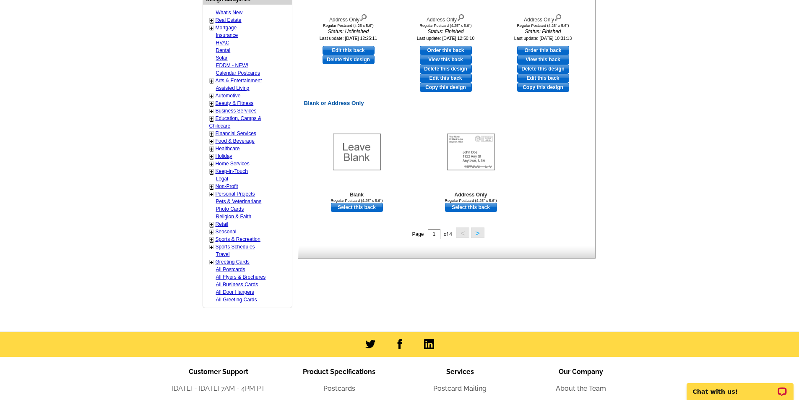
scroll to position [90, 0]
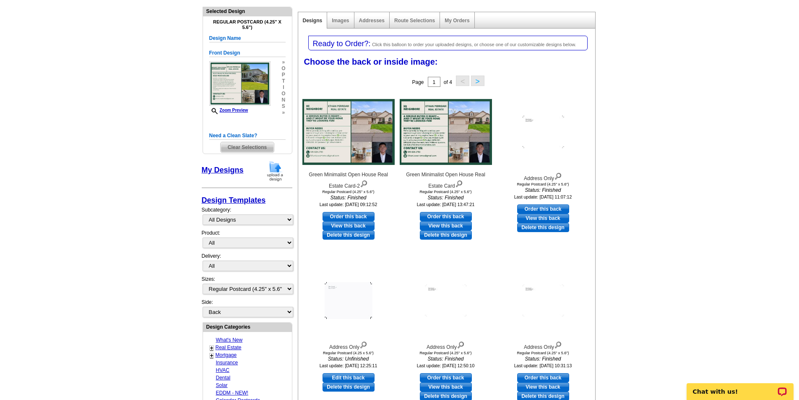
drag, startPoint x: 184, startPoint y: 273, endPoint x: 184, endPoint y: 166, distance: 107.8
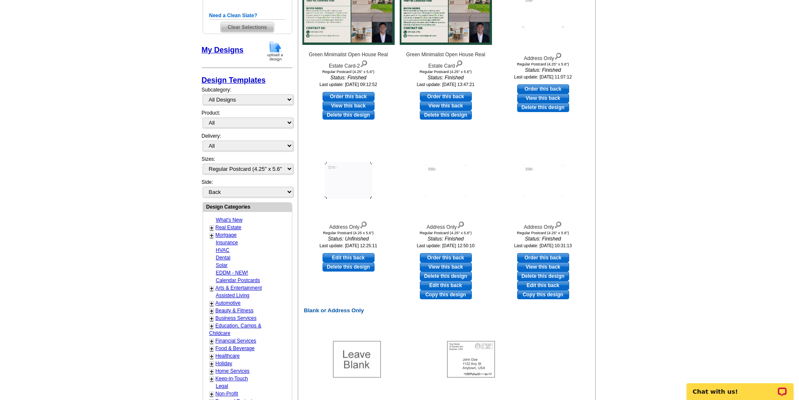
scroll to position [252, 0]
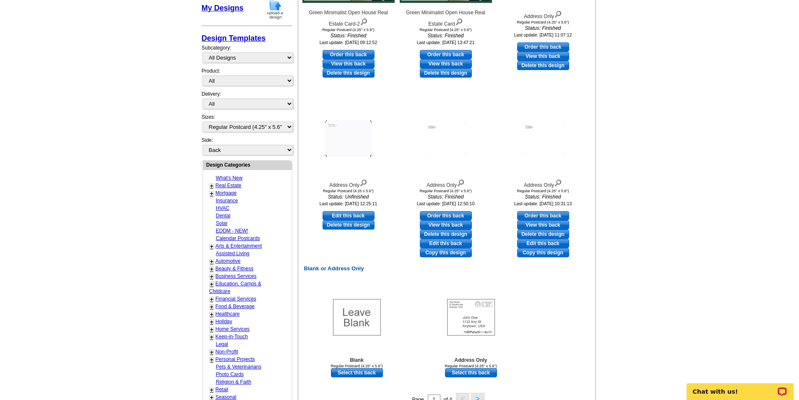
click at [481, 375] on link "Select this back" at bounding box center [471, 372] width 52 height 9
select select "front"
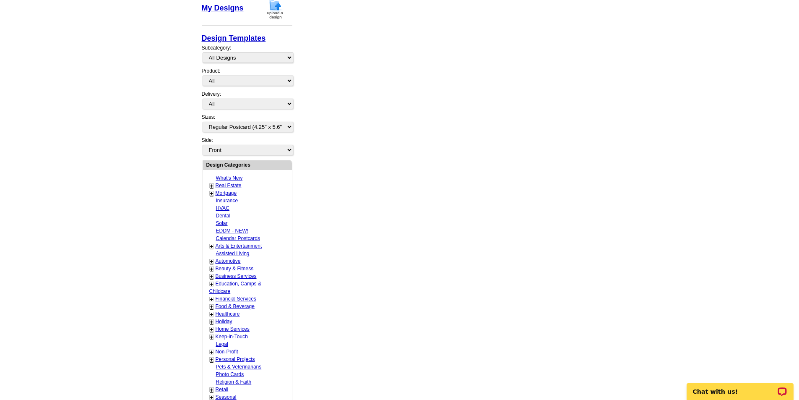
scroll to position [87, 0]
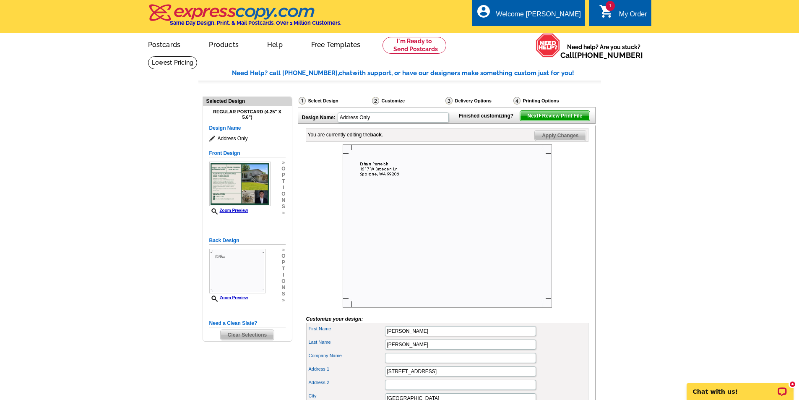
scroll to position [252, 0]
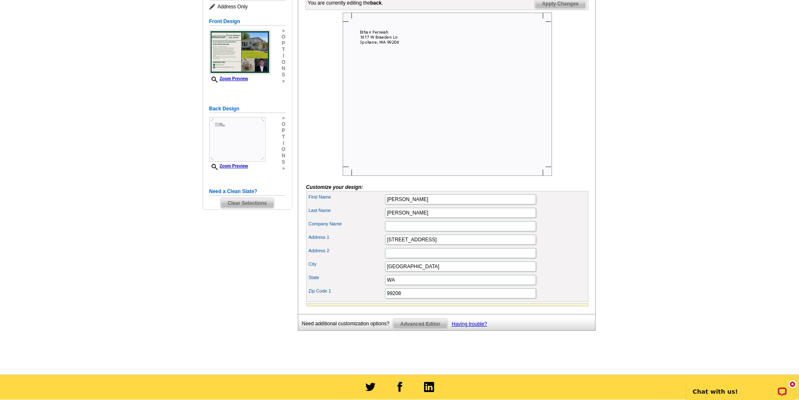
drag, startPoint x: 322, startPoint y: 254, endPoint x: 234, endPoint y: 182, distance: 114.1
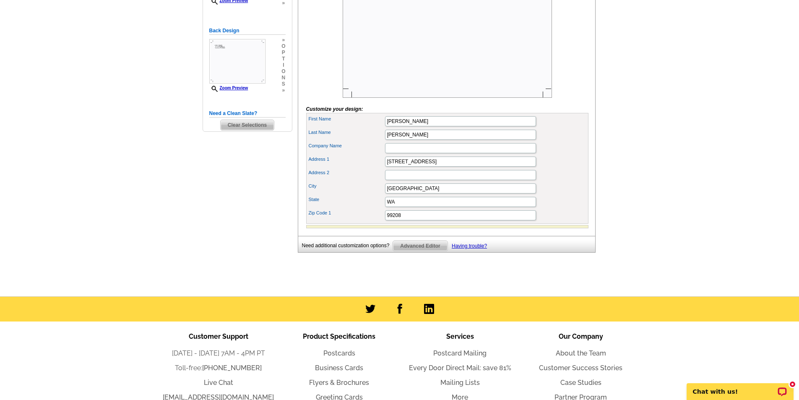
scroll to position [0, 0]
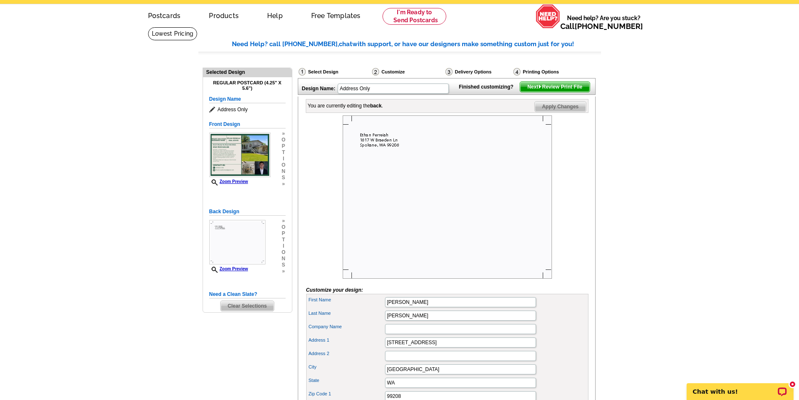
drag, startPoint x: 171, startPoint y: 248, endPoint x: 164, endPoint y: 268, distance: 21.3
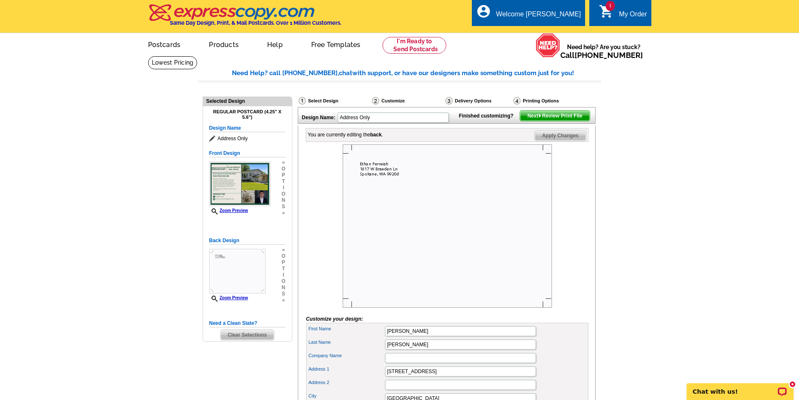
drag, startPoint x: 181, startPoint y: 193, endPoint x: 179, endPoint y: 215, distance: 22.3
click at [181, 221] on main "Need Help? call [PHONE_NUMBER], chat with support, or have our designers make s…" at bounding box center [399, 281] width 799 height 450
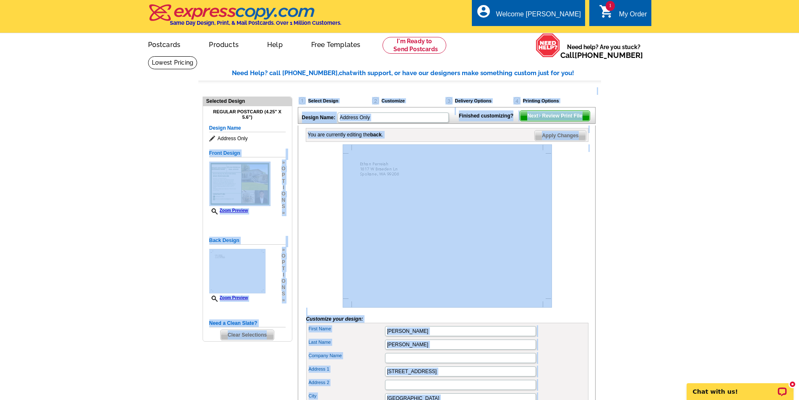
drag, startPoint x: 170, startPoint y: 185, endPoint x: 201, endPoint y: 196, distance: 32.9
click at [202, 197] on main "Need Help? call [PHONE_NUMBER], chat with support, or have our designers make s…" at bounding box center [399, 281] width 799 height 450
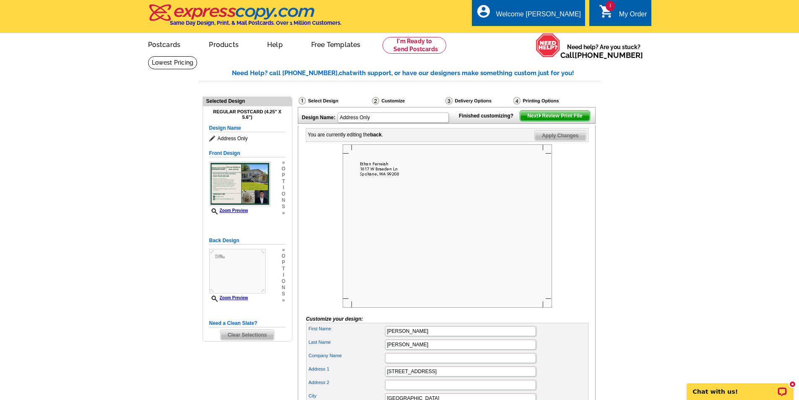
click at [200, 194] on div "Selected Design Regular Postcard (4.25" x 5.6") Design Name Address Only Front …" at bounding box center [247, 220] width 95 height 258
drag, startPoint x: 169, startPoint y: 308, endPoint x: 641, endPoint y: 349, distance: 473.8
click at [641, 349] on main "Need Help? call [PHONE_NUMBER], chat with support, or have our designers make s…" at bounding box center [399, 281] width 799 height 450
click at [641, 350] on main "Need Help? call [PHONE_NUMBER], chat with support, or have our designers make s…" at bounding box center [399, 281] width 799 height 450
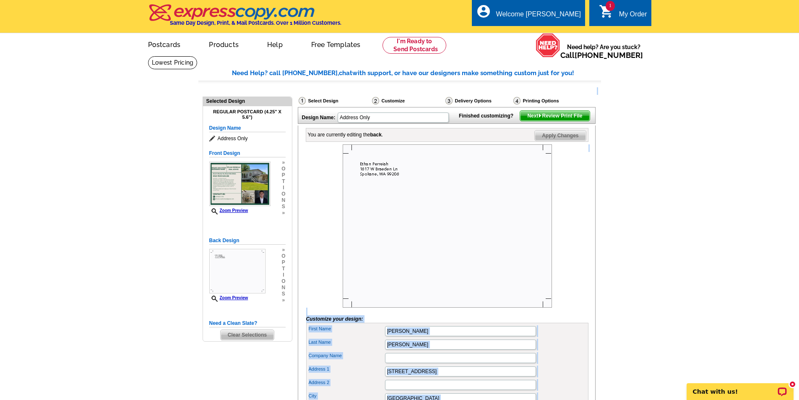
drag, startPoint x: 510, startPoint y: 301, endPoint x: 95, endPoint y: 190, distance: 429.8
click at [95, 190] on main "Need Help? call [PHONE_NUMBER], chat with support, or have our designers make s…" at bounding box center [399, 281] width 799 height 450
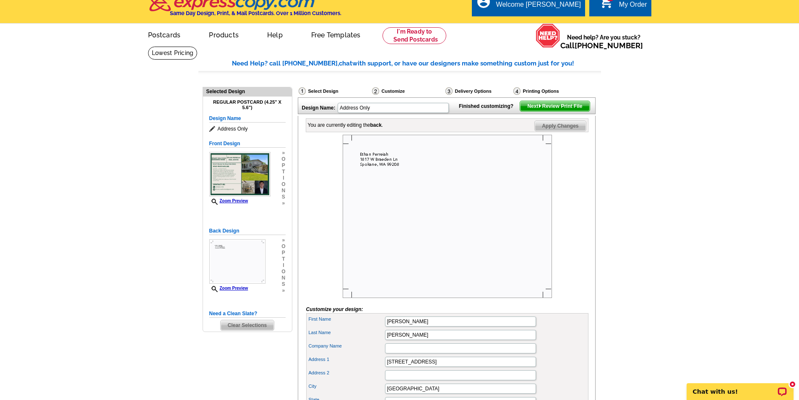
scroll to position [300, 0]
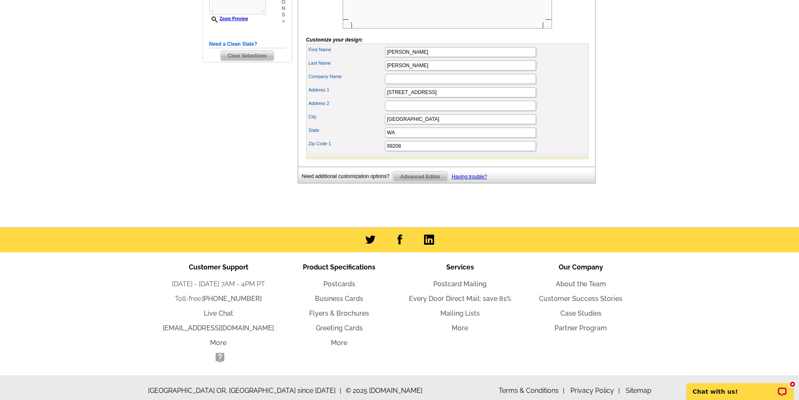
drag, startPoint x: 623, startPoint y: 263, endPoint x: 582, endPoint y: 353, distance: 98.7
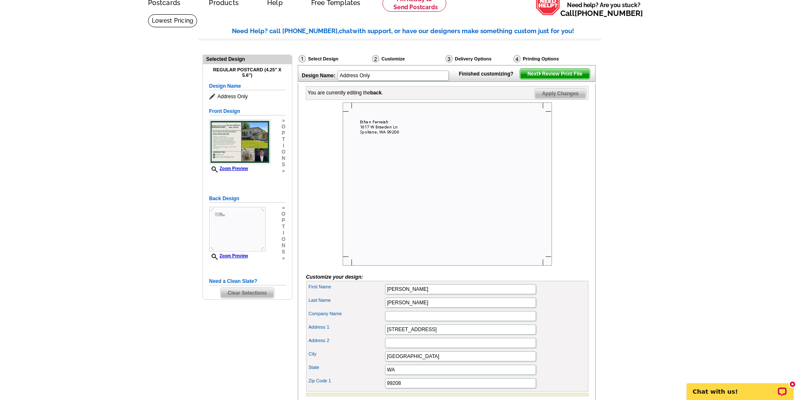
scroll to position [0, 0]
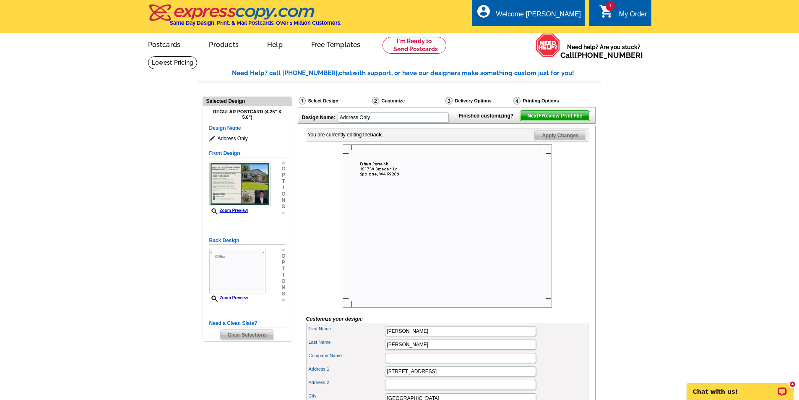
drag, startPoint x: 627, startPoint y: 307, endPoint x: 651, endPoint y: 249, distance: 62.4
click at [647, 249] on main "Need Help? call [PHONE_NUMBER], chat with support, or have our designers make s…" at bounding box center [399, 281] width 799 height 450
click at [651, 250] on main "Need Help? call [PHONE_NUMBER], chat with support, or have our designers make s…" at bounding box center [399, 281] width 799 height 450
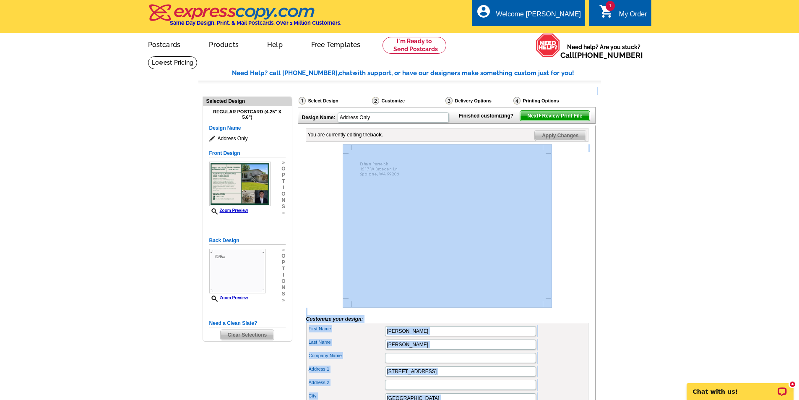
drag, startPoint x: 622, startPoint y: 268, endPoint x: 554, endPoint y: 238, distance: 74.2
click at [554, 238] on main "Need Help? call [PHONE_NUMBER], chat with support, or have our designers make s…" at bounding box center [399, 281] width 799 height 450
click at [641, 263] on main "Need Help? call [PHONE_NUMBER], chat with support, or have our designers make s…" at bounding box center [399, 281] width 799 height 450
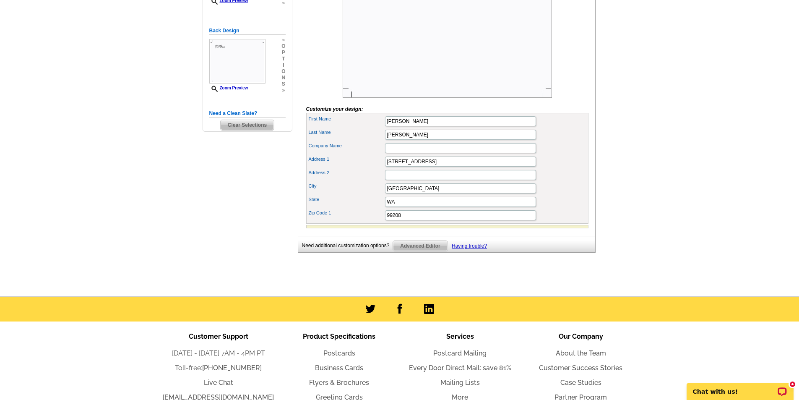
scroll to position [252, 0]
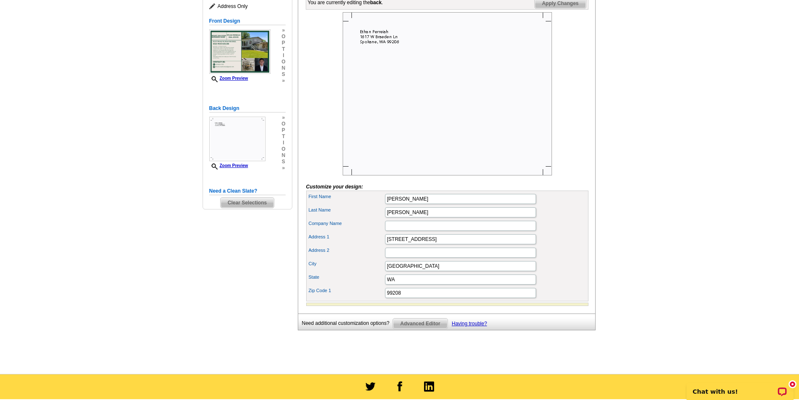
drag, startPoint x: 598, startPoint y: 277, endPoint x: 572, endPoint y: 234, distance: 51.0
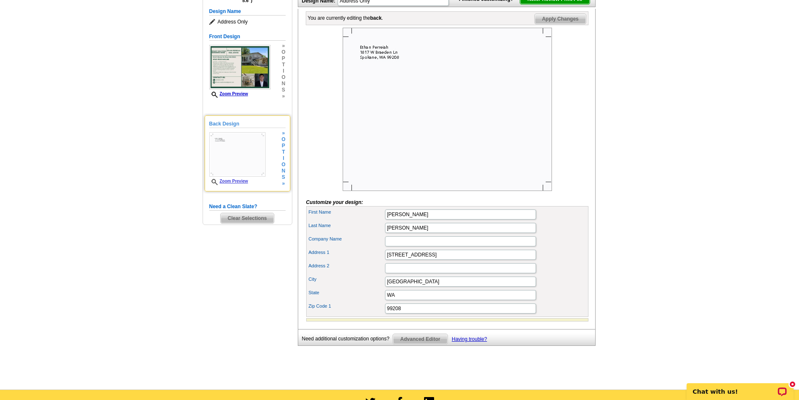
scroll to position [0, 0]
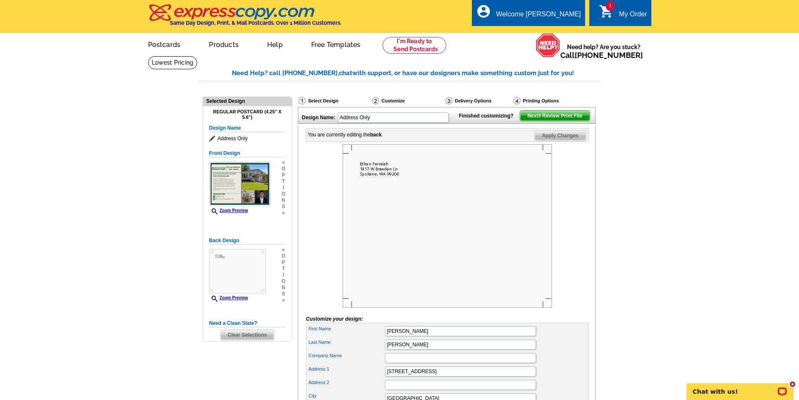
drag, startPoint x: 657, startPoint y: 264, endPoint x: 628, endPoint y: 236, distance: 39.4
click at [625, 236] on main "Need Help? call [PHONE_NUMBER], chat with support, or have our designers make s…" at bounding box center [399, 281] width 799 height 450
click at [628, 236] on main "Need Help? call [PHONE_NUMBER], chat with support, or have our designers make s…" at bounding box center [399, 281] width 799 height 450
click at [574, 121] on span "Next Review Print File" at bounding box center [554, 116] width 69 height 10
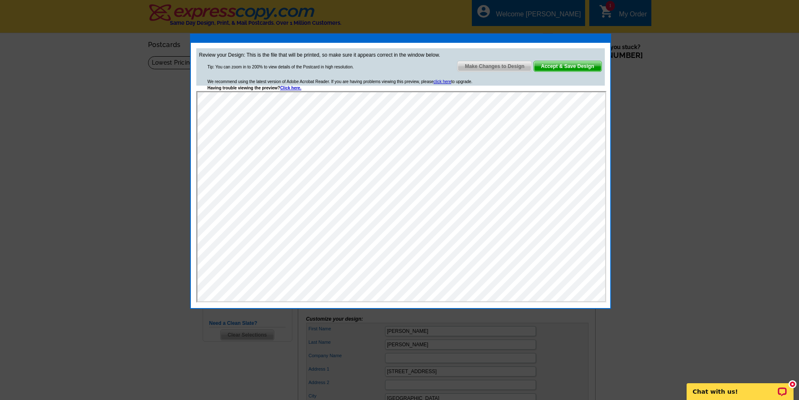
click at [582, 66] on span "Accept & Save Design" at bounding box center [568, 66] width 68 height 10
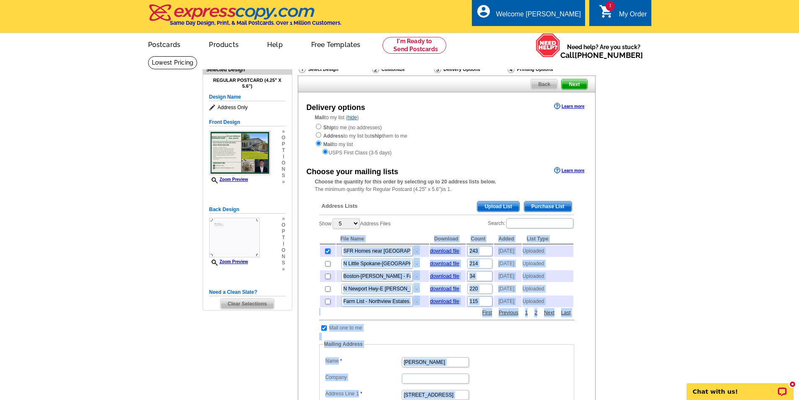
drag, startPoint x: 706, startPoint y: 325, endPoint x: 590, endPoint y: 277, distance: 125.2
click at [590, 277] on main "Need Help? call [PHONE_NUMBER], chat with support, or have our designers make s…" at bounding box center [399, 356] width 799 height 601
click at [628, 306] on main "Need Help? call [PHONE_NUMBER], chat with support, or have our designers make s…" at bounding box center [399, 356] width 799 height 601
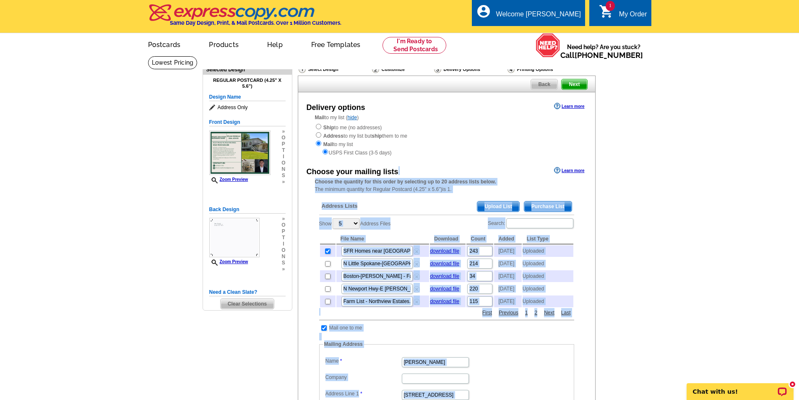
drag, startPoint x: 626, startPoint y: 306, endPoint x: 464, endPoint y: 212, distance: 187.7
click at [404, 176] on main "Need Help? call [PHONE_NUMBER], chat with support, or have our designers make s…" at bounding box center [399, 356] width 799 height 601
click at [587, 286] on div "Choose your mailing lists Learn more Choose the quantity for this order by sele…" at bounding box center [446, 339] width 297 height 349
